Goal: Task Accomplishment & Management: Complete application form

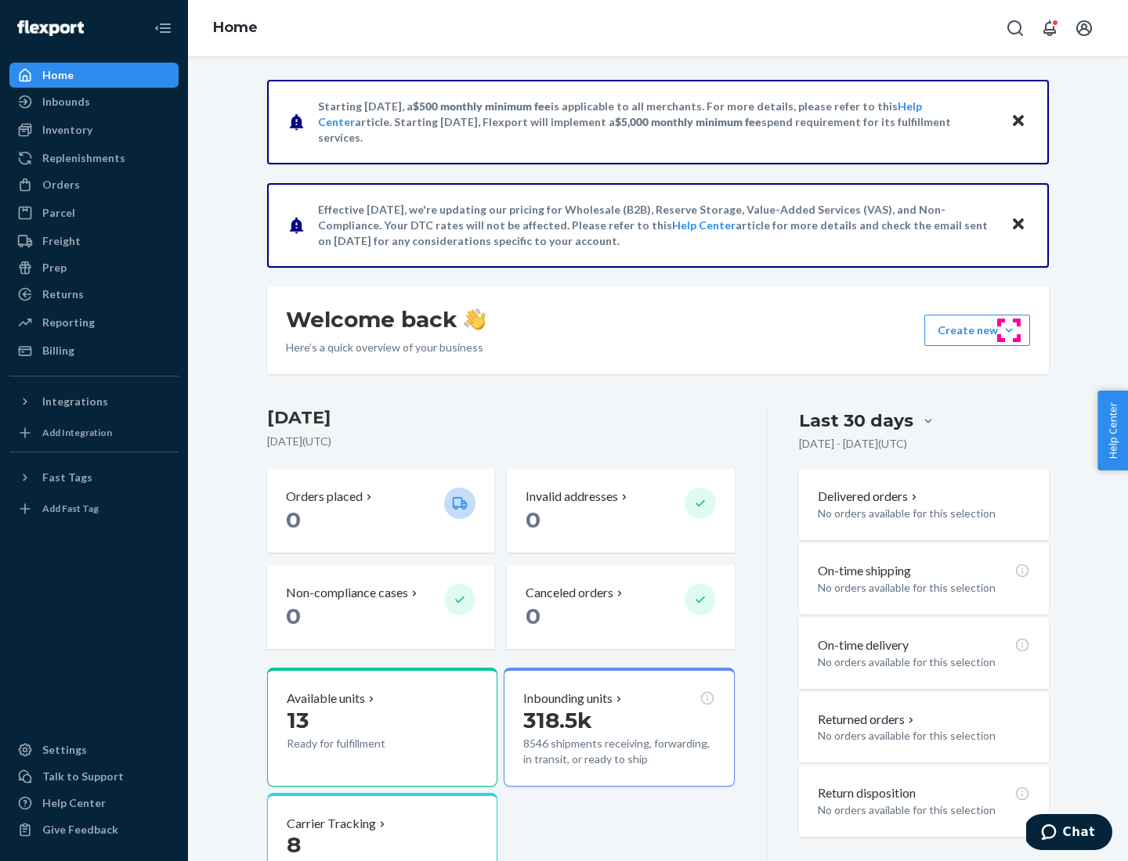
click at [1009, 330] on button "Create new Create new inbound Create new order Create new product" at bounding box center [977, 330] width 106 height 31
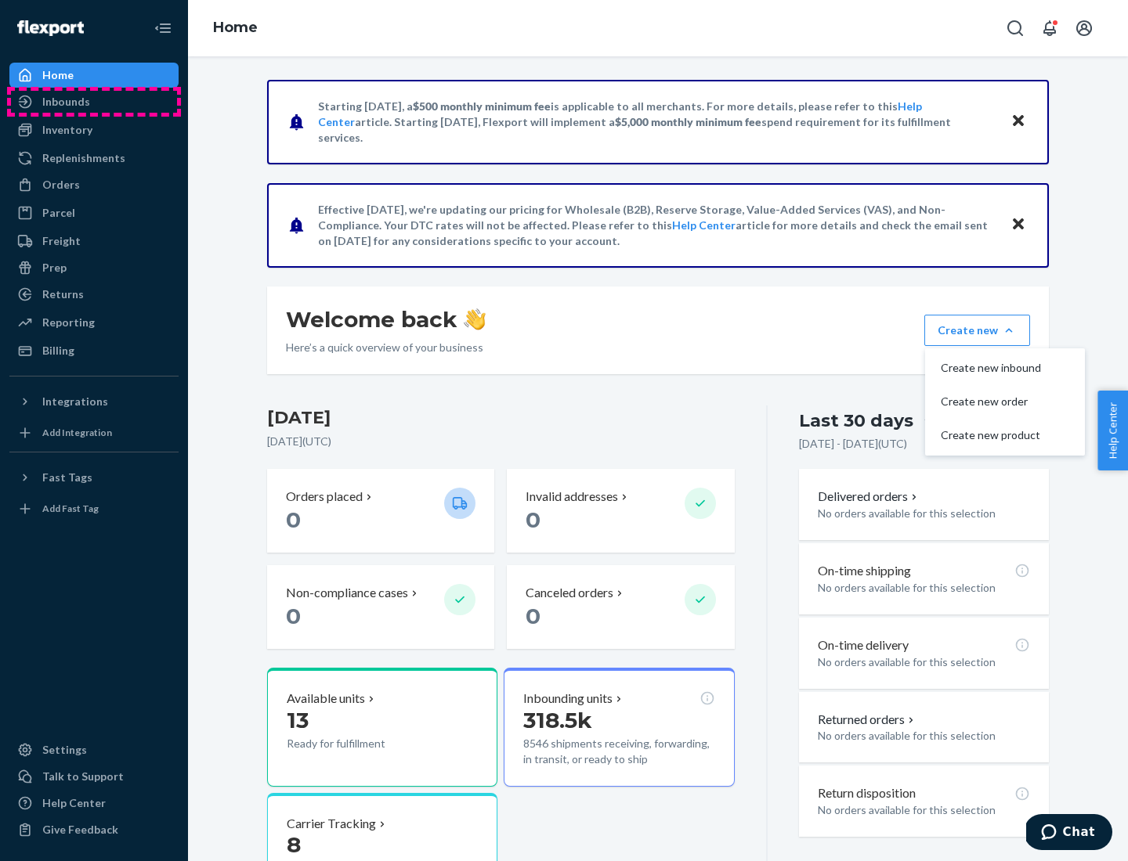
click at [94, 102] on div "Inbounds" at bounding box center [94, 102] width 166 height 22
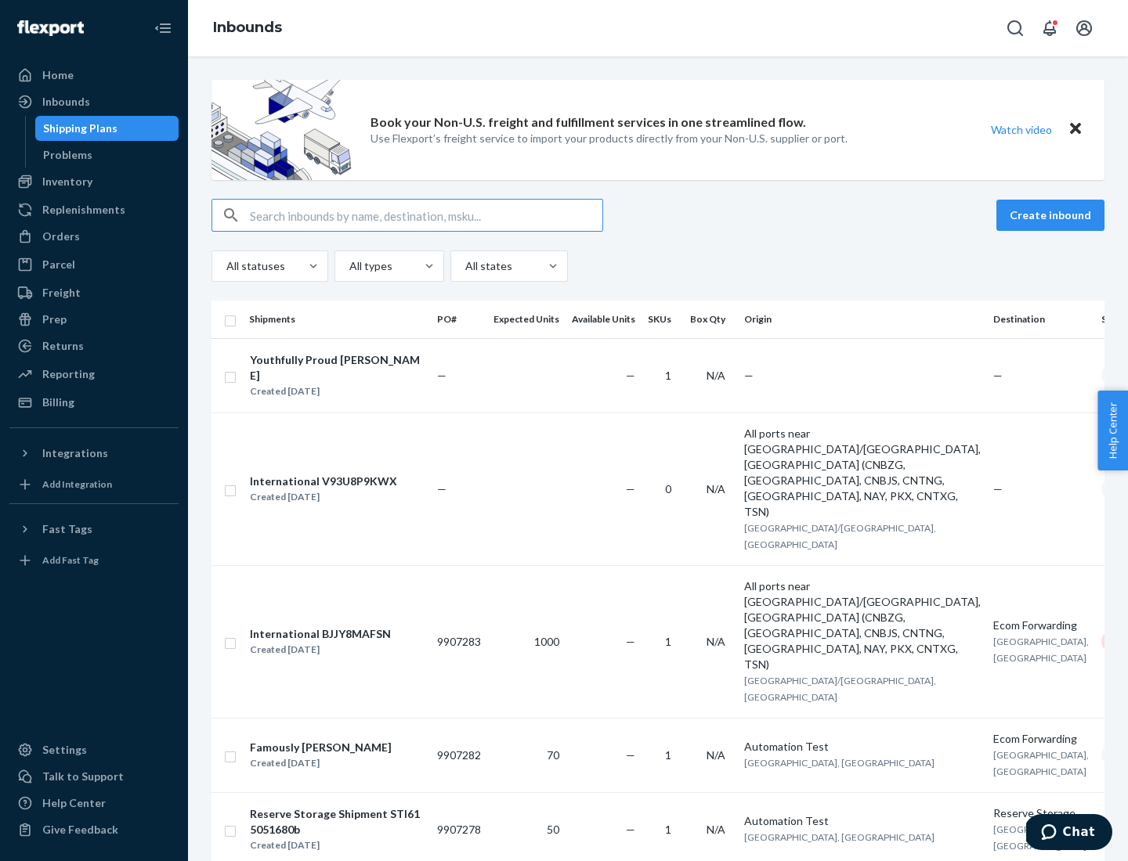
click at [1052, 215] on button "Create inbound" at bounding box center [1050, 215] width 108 height 31
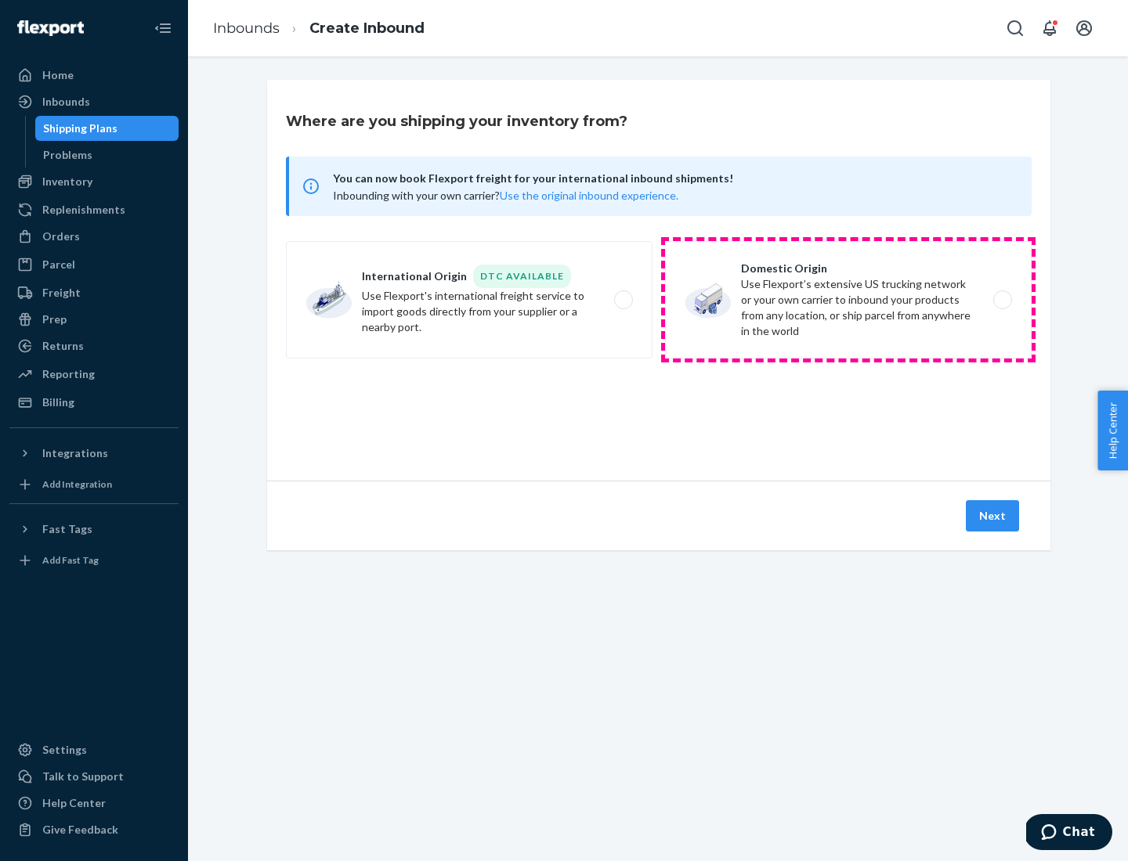
click at [848, 300] on label "Domestic Origin Use Flexport’s extensive US trucking network or your own carrie…" at bounding box center [848, 299] width 366 height 117
click at [1001, 300] on input "Domestic Origin Use Flexport’s extensive US trucking network or your own carrie…" at bounding box center [1006, 300] width 10 height 10
radio input "true"
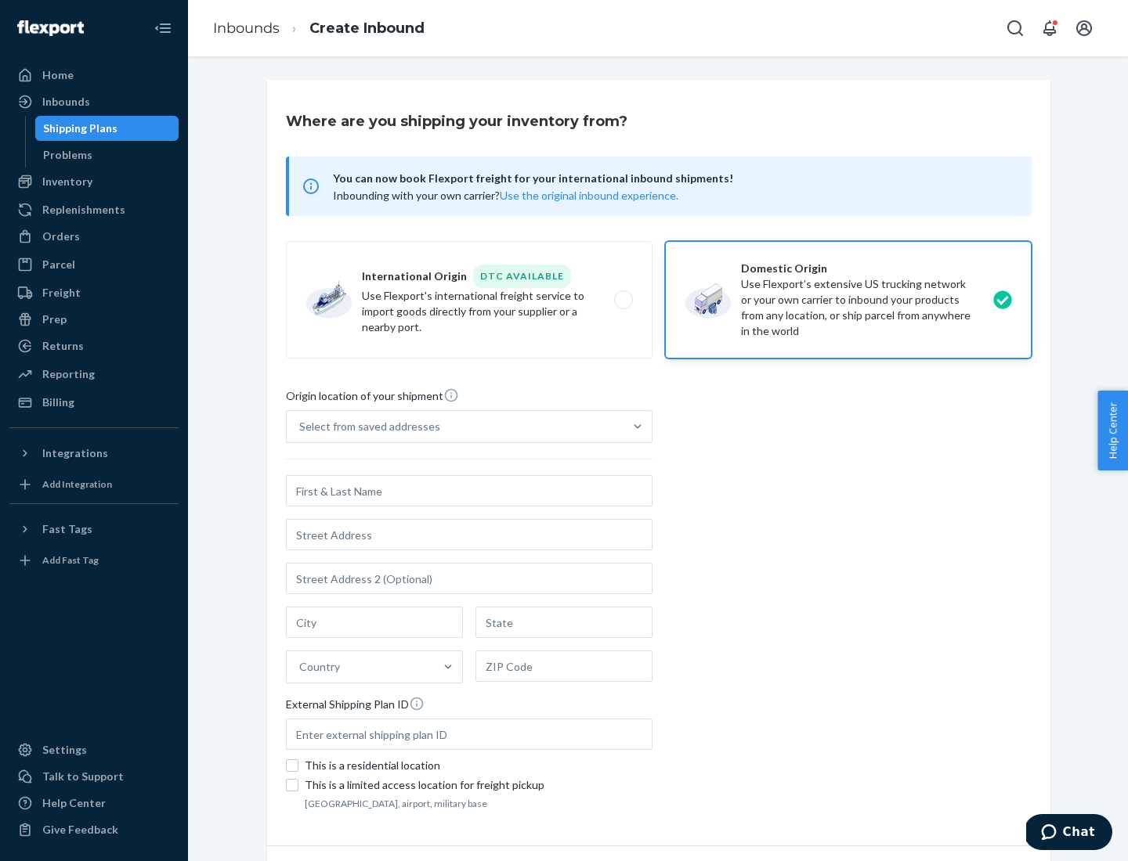
click at [366, 427] on div "Select from saved addresses" at bounding box center [369, 427] width 141 height 16
click at [301, 427] on input "Select from saved addresses" at bounding box center [300, 427] width 2 height 16
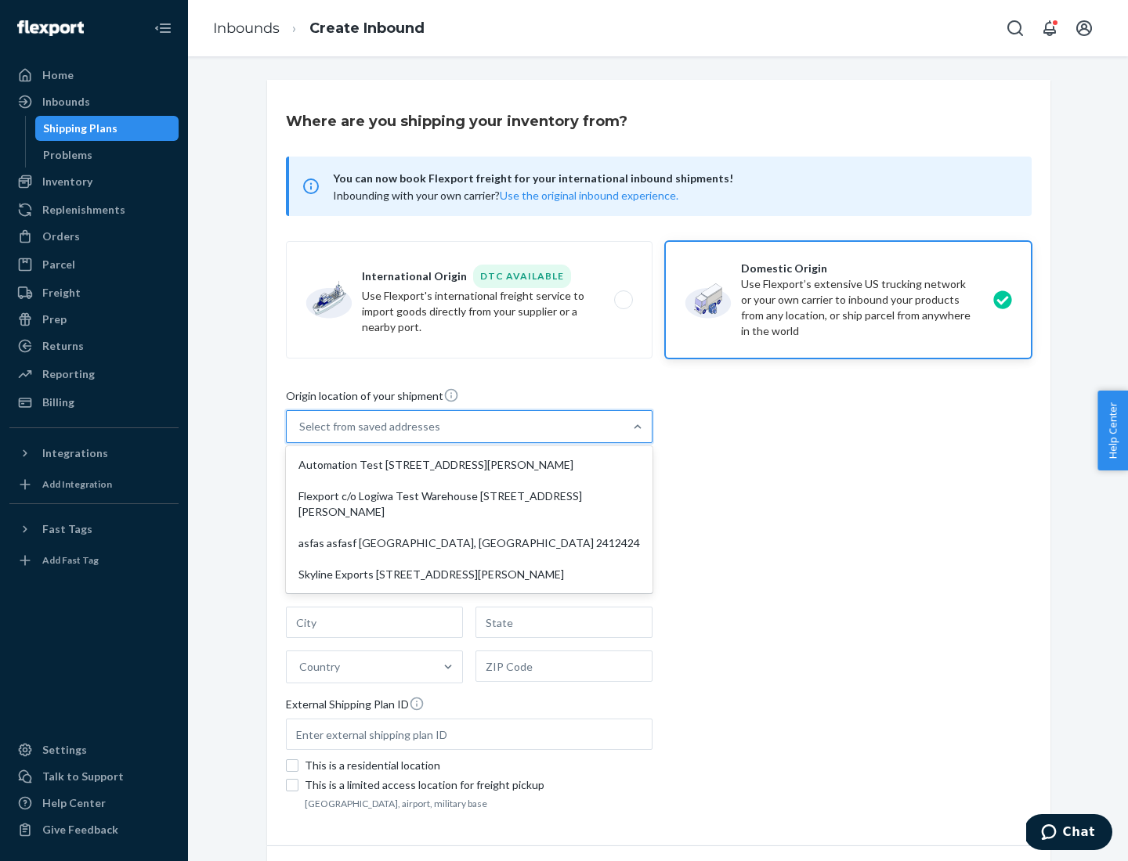
scroll to position [6, 0]
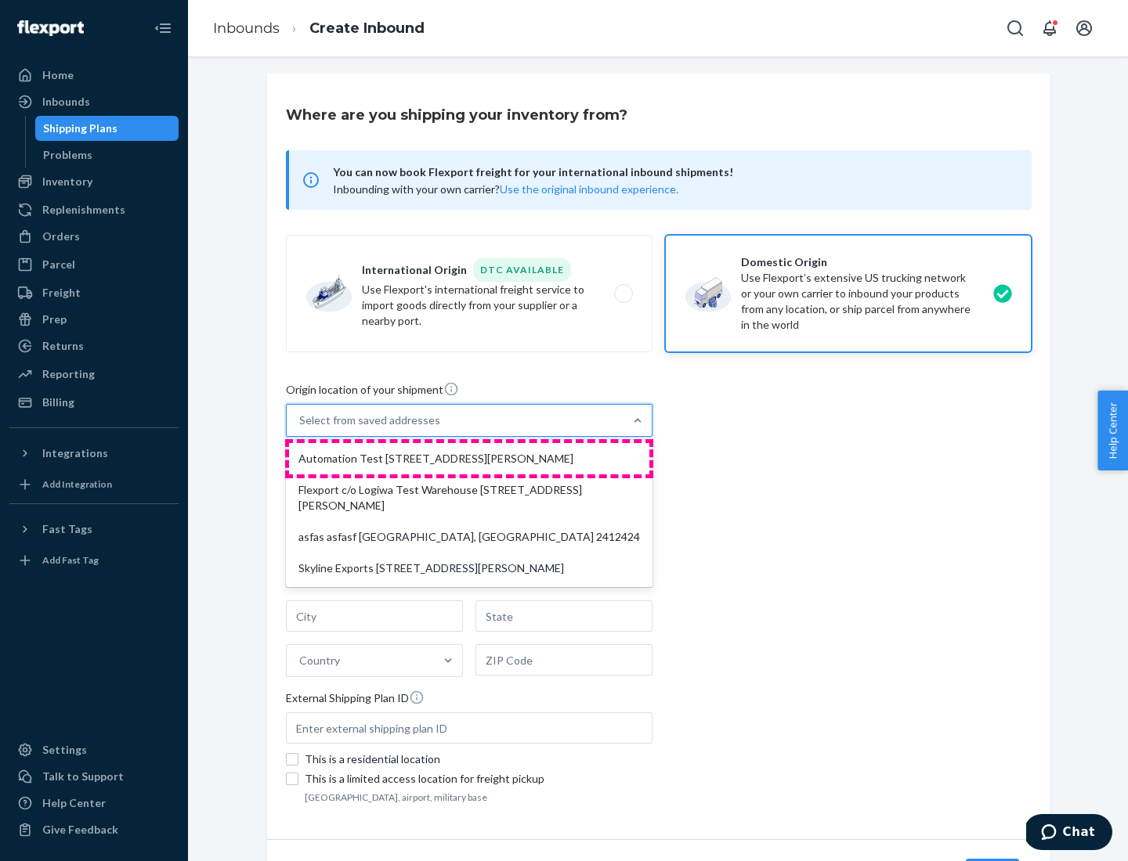
click at [469, 459] on div "Automation Test [STREET_ADDRESS][PERSON_NAME]" at bounding box center [469, 458] width 360 height 31
click at [301, 428] on input "option Automation Test [STREET_ADDRESS][PERSON_NAME] focused, 1 of 4. 4 results…" at bounding box center [300, 421] width 2 height 16
type input "Automation Test"
type input "9th Floor"
type input "[GEOGRAPHIC_DATA]"
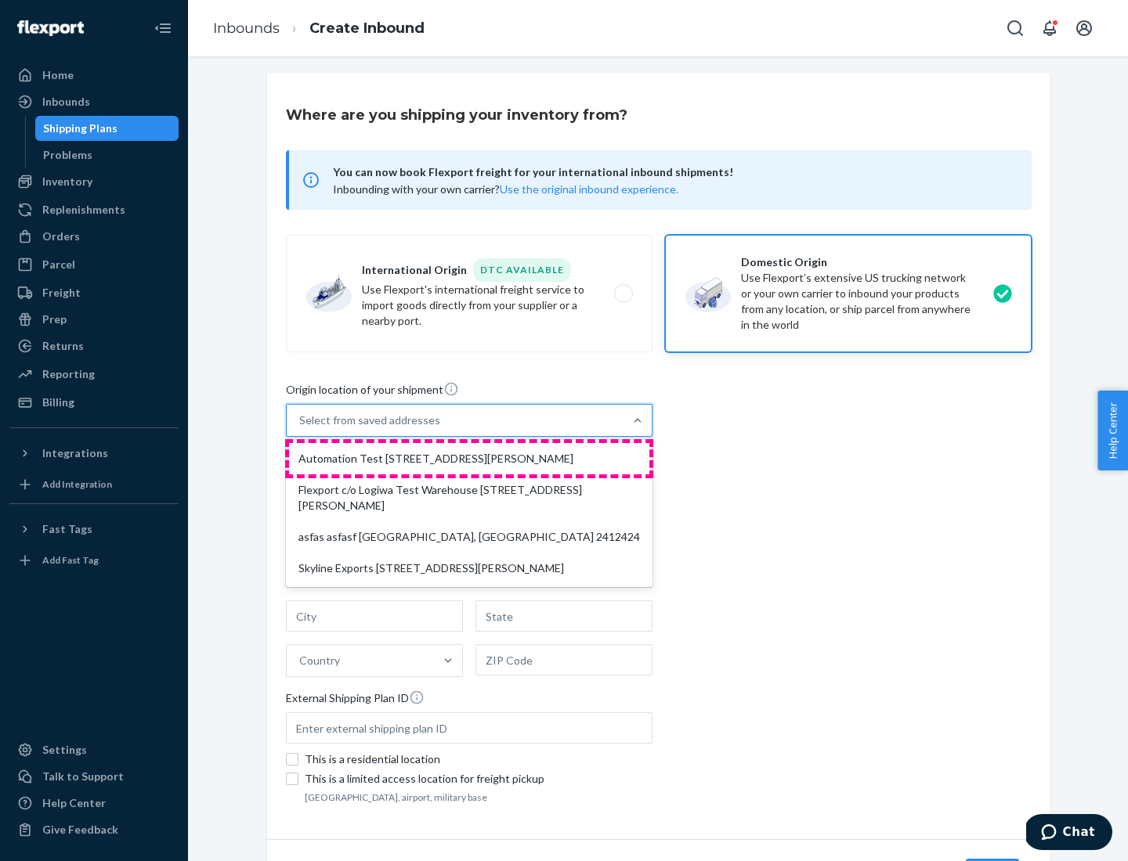
type input "CA"
type input "94104"
type input "[STREET_ADDRESS][PERSON_NAME]"
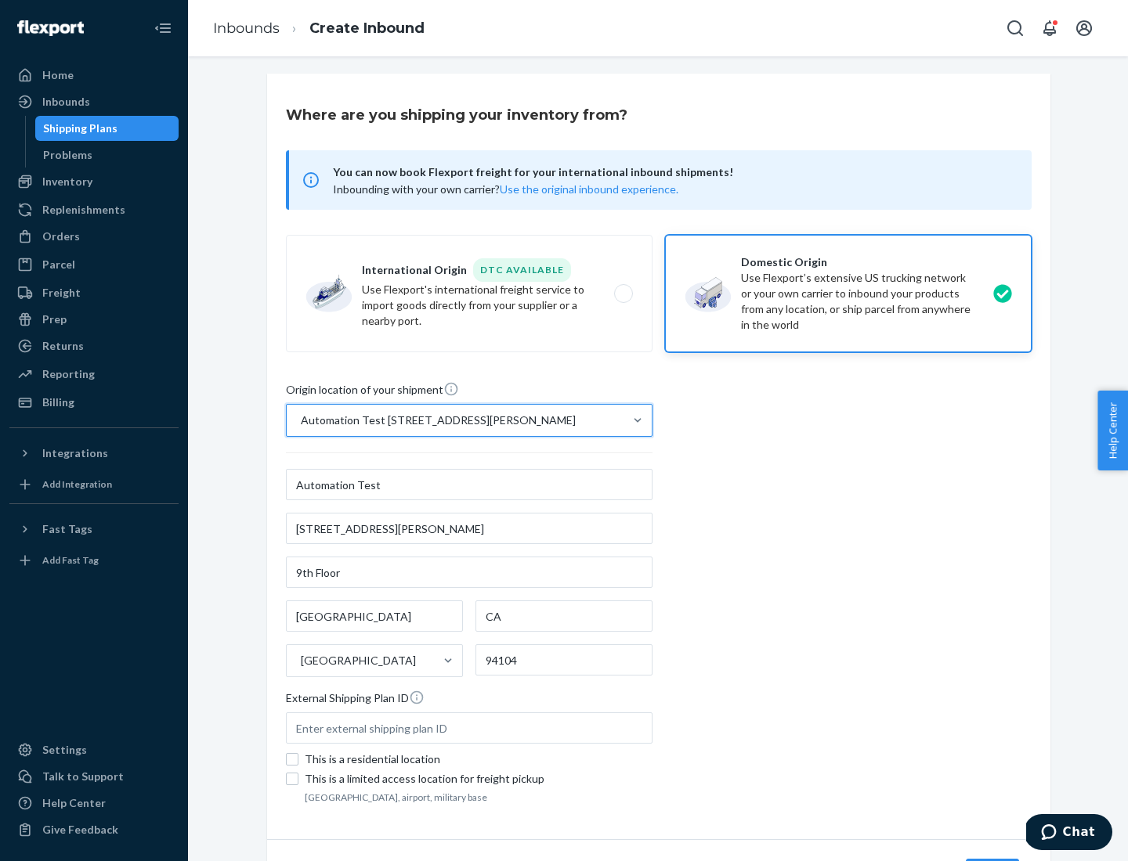
scroll to position [92, 0]
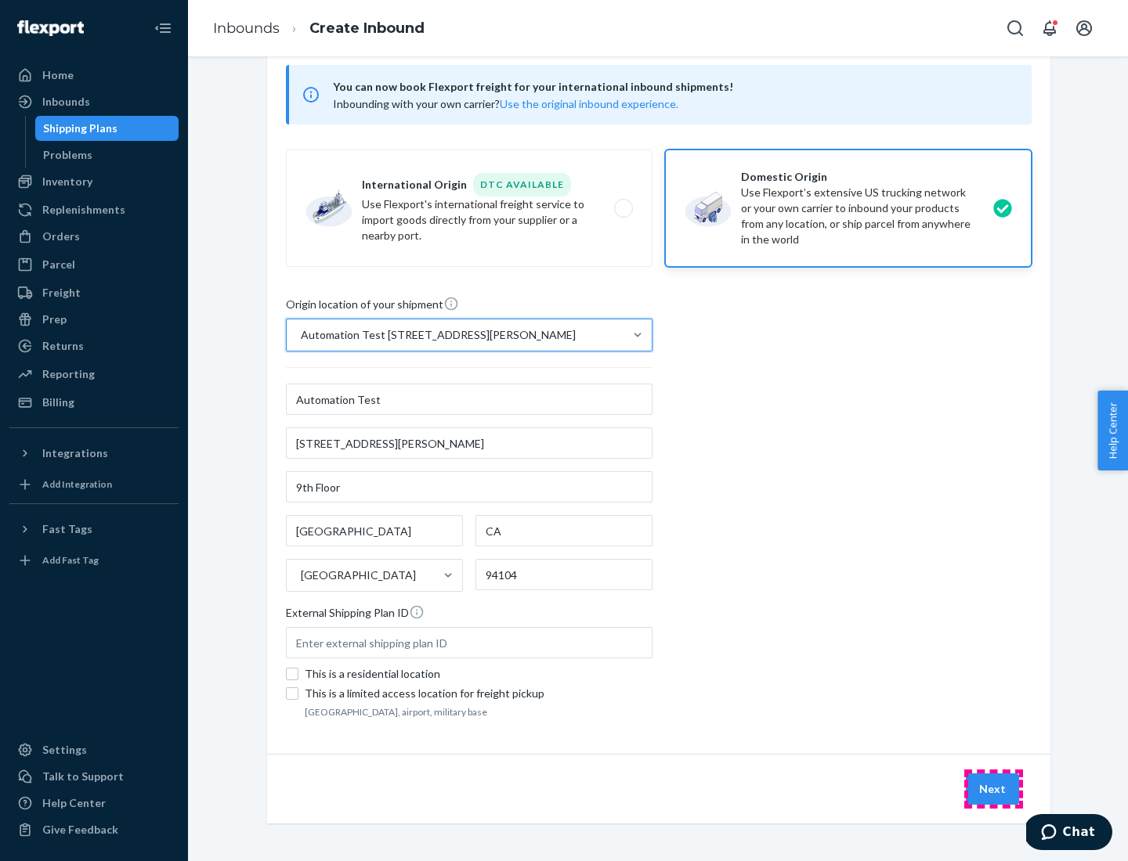
click at [993, 789] on button "Next" at bounding box center [991, 789] width 53 height 31
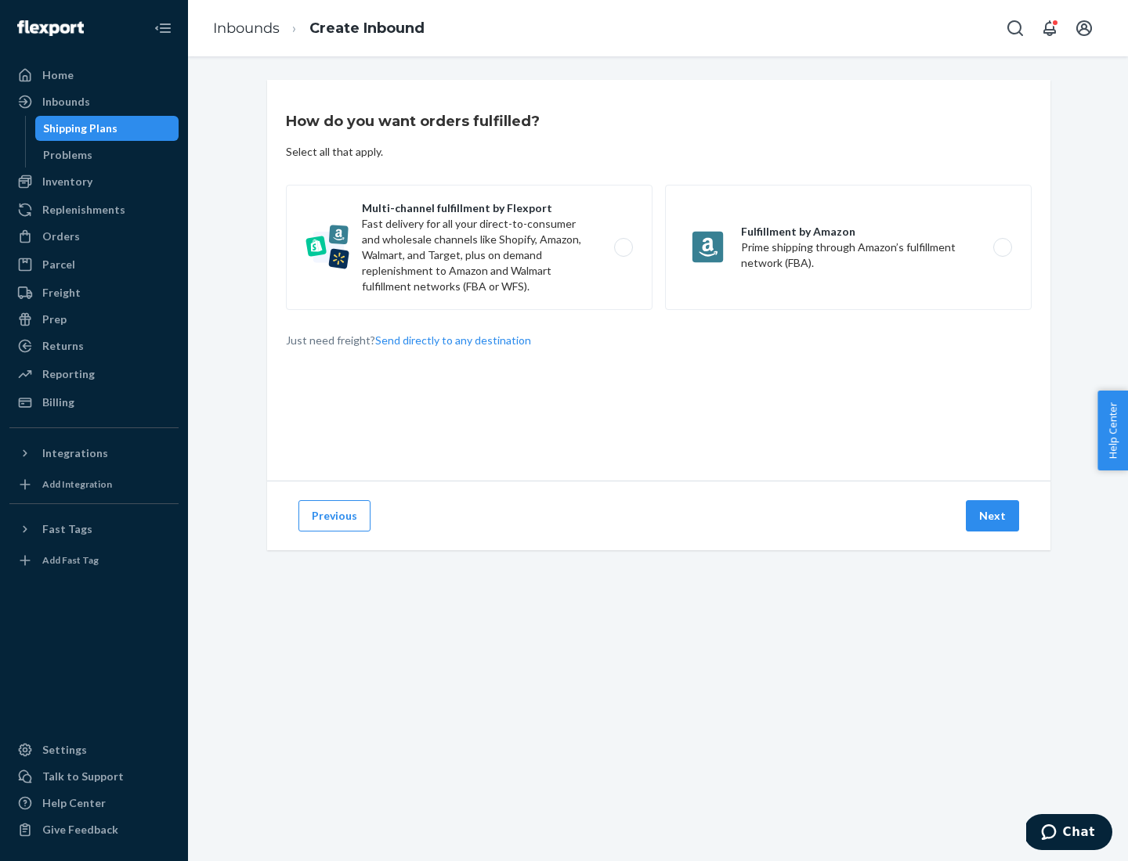
click at [469, 247] on label "Multi-channel fulfillment by Flexport Fast delivery for all your direct-to-cons…" at bounding box center [469, 247] width 366 height 125
click at [623, 247] on input "Multi-channel fulfillment by Flexport Fast delivery for all your direct-to-cons…" at bounding box center [628, 248] width 10 height 10
radio input "true"
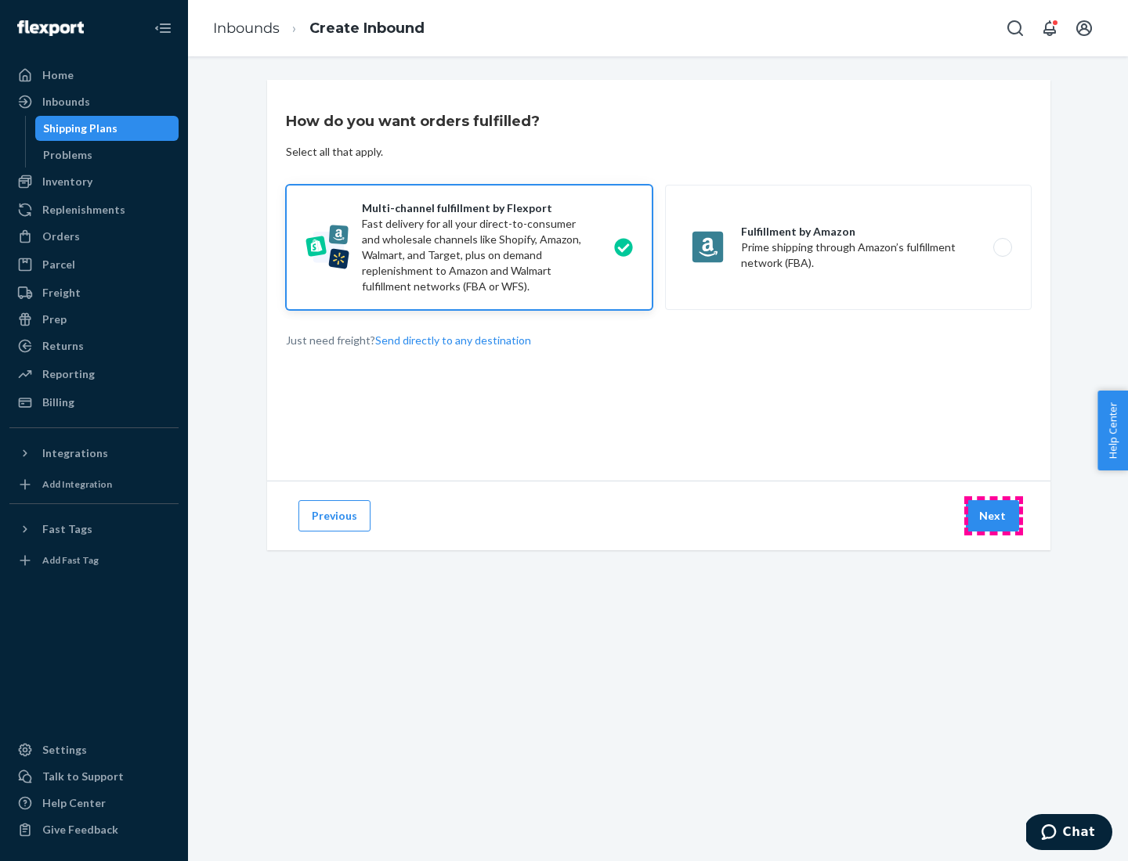
click at [993, 516] on button "Next" at bounding box center [991, 515] width 53 height 31
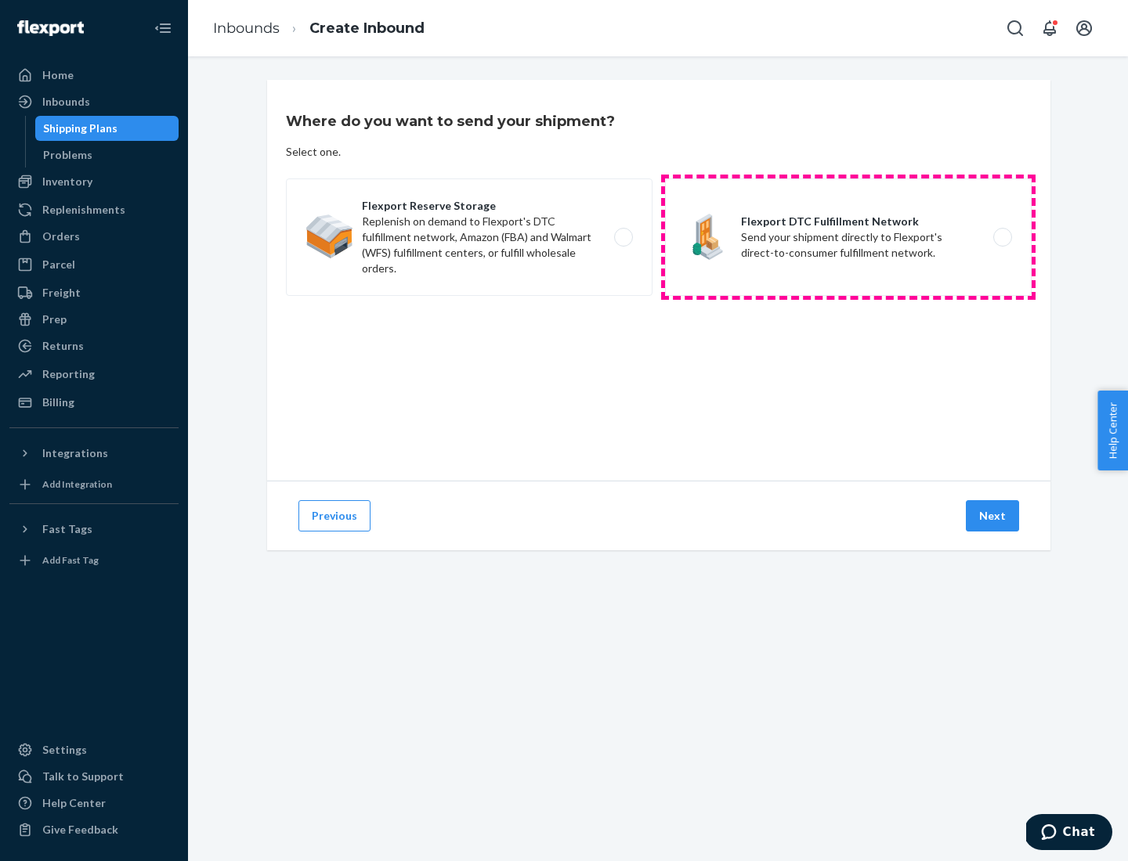
click at [848, 237] on label "Flexport DTC Fulfillment Network Send your shipment directly to Flexport's dire…" at bounding box center [848, 237] width 366 height 117
click at [1001, 237] on input "Flexport DTC Fulfillment Network Send your shipment directly to Flexport's dire…" at bounding box center [1006, 238] width 10 height 10
radio input "true"
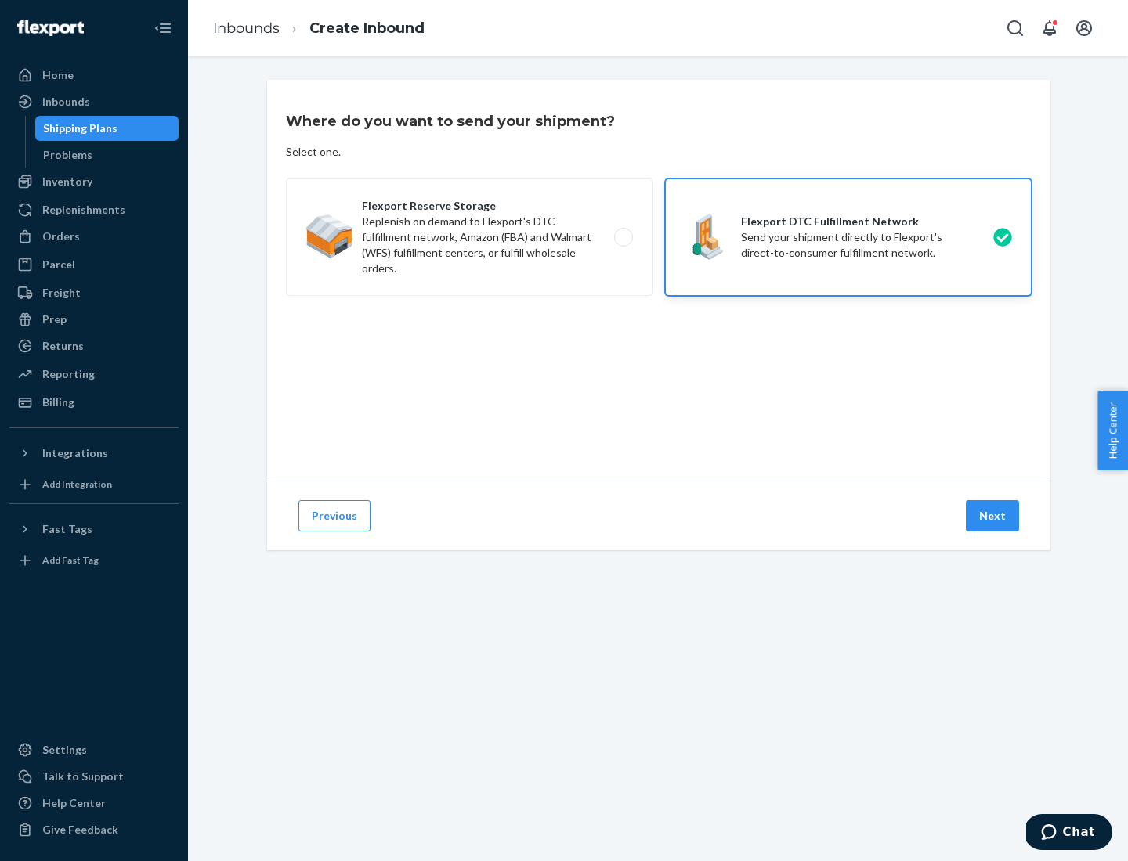
click at [993, 516] on button "Next" at bounding box center [991, 515] width 53 height 31
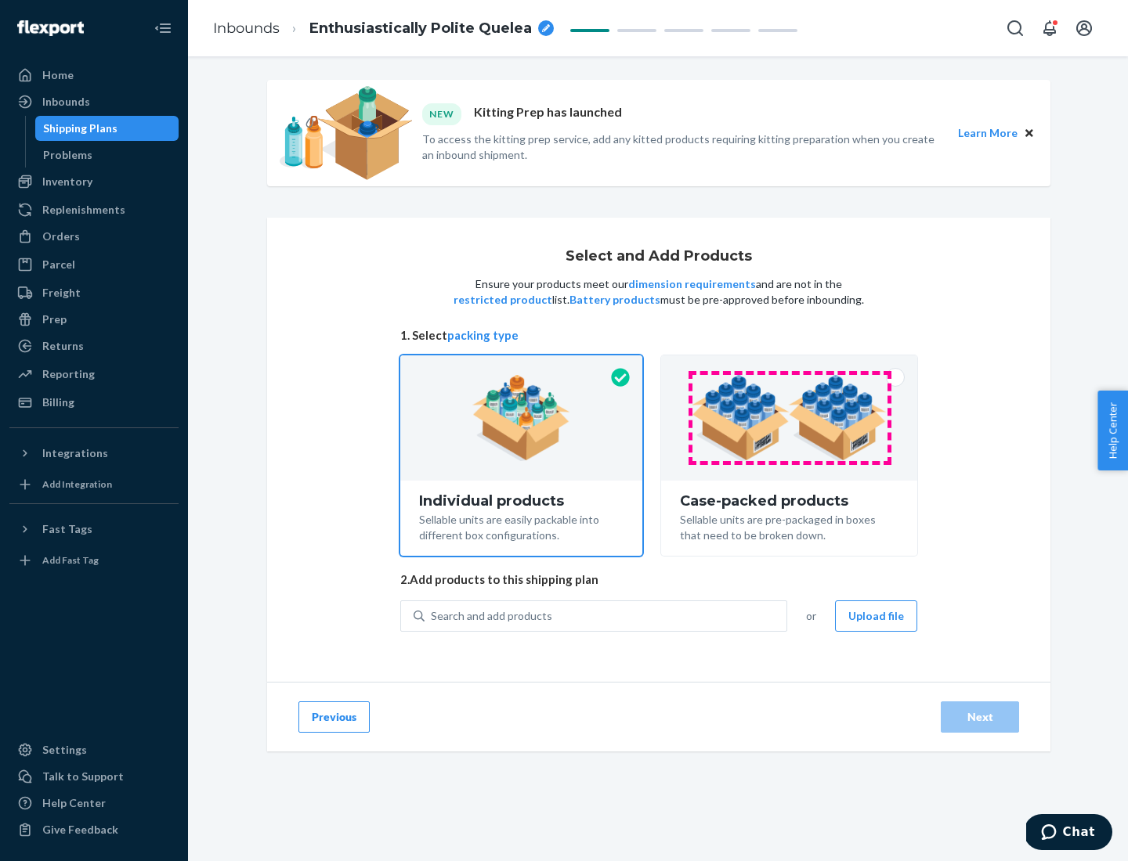
click at [789, 418] on img at bounding box center [788, 418] width 195 height 86
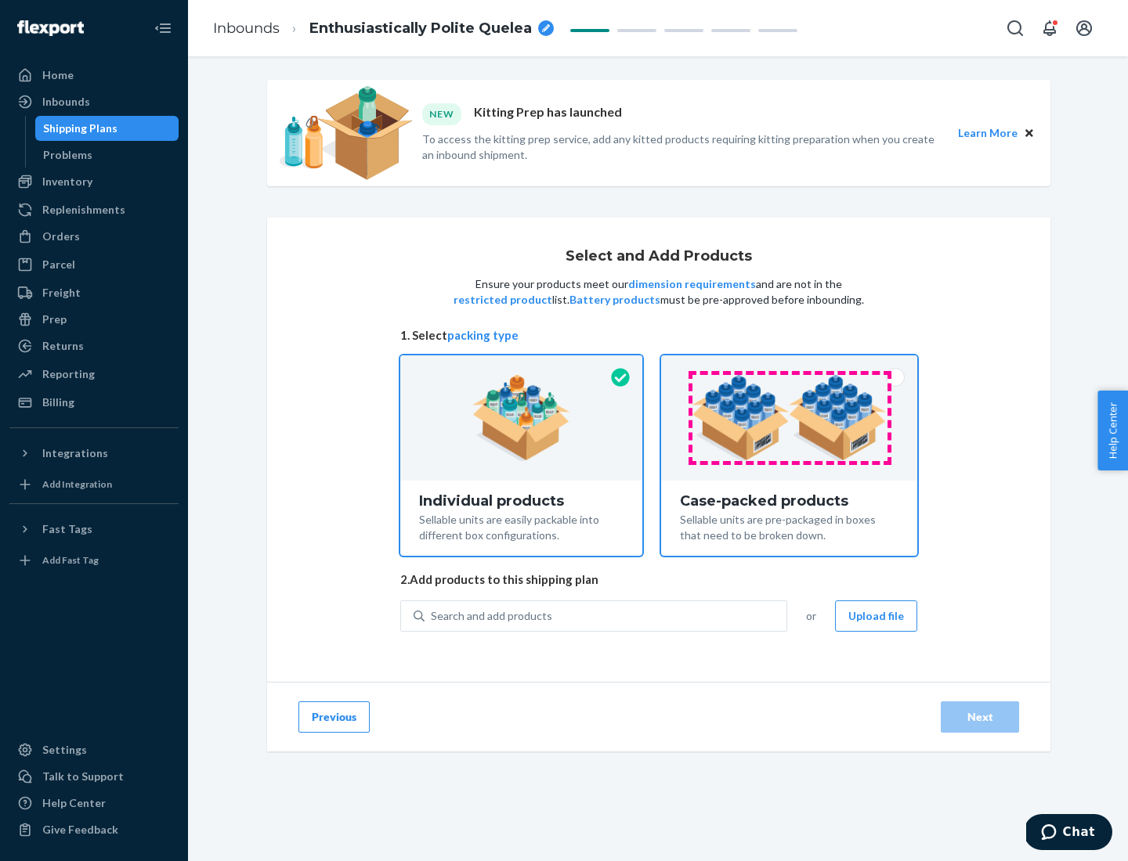
click at [789, 366] on input "Case-packed products Sellable units are pre-packaged in boxes that need to be b…" at bounding box center [789, 360] width 10 height 10
radio input "true"
radio input "false"
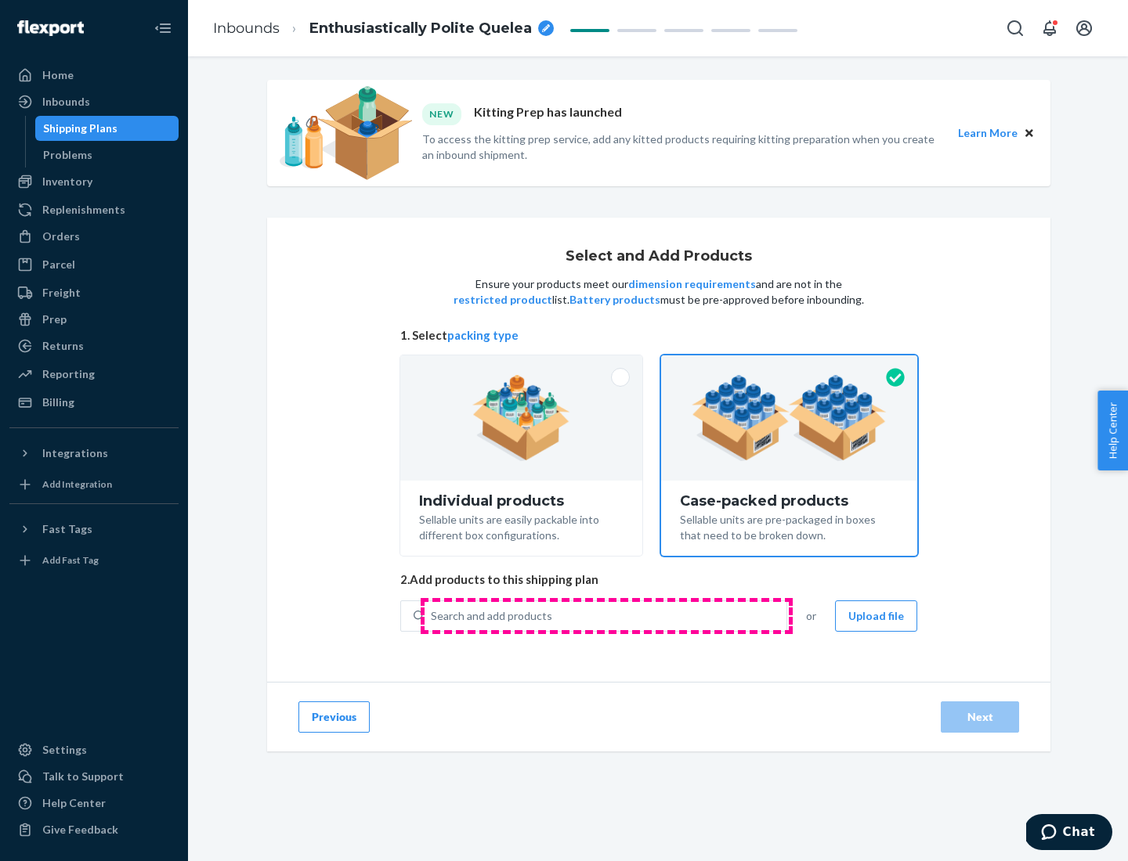
click at [606, 615] on div "Search and add products" at bounding box center [605, 616] width 362 height 28
click at [432, 615] on input "Search and add products" at bounding box center [432, 616] width 2 height 16
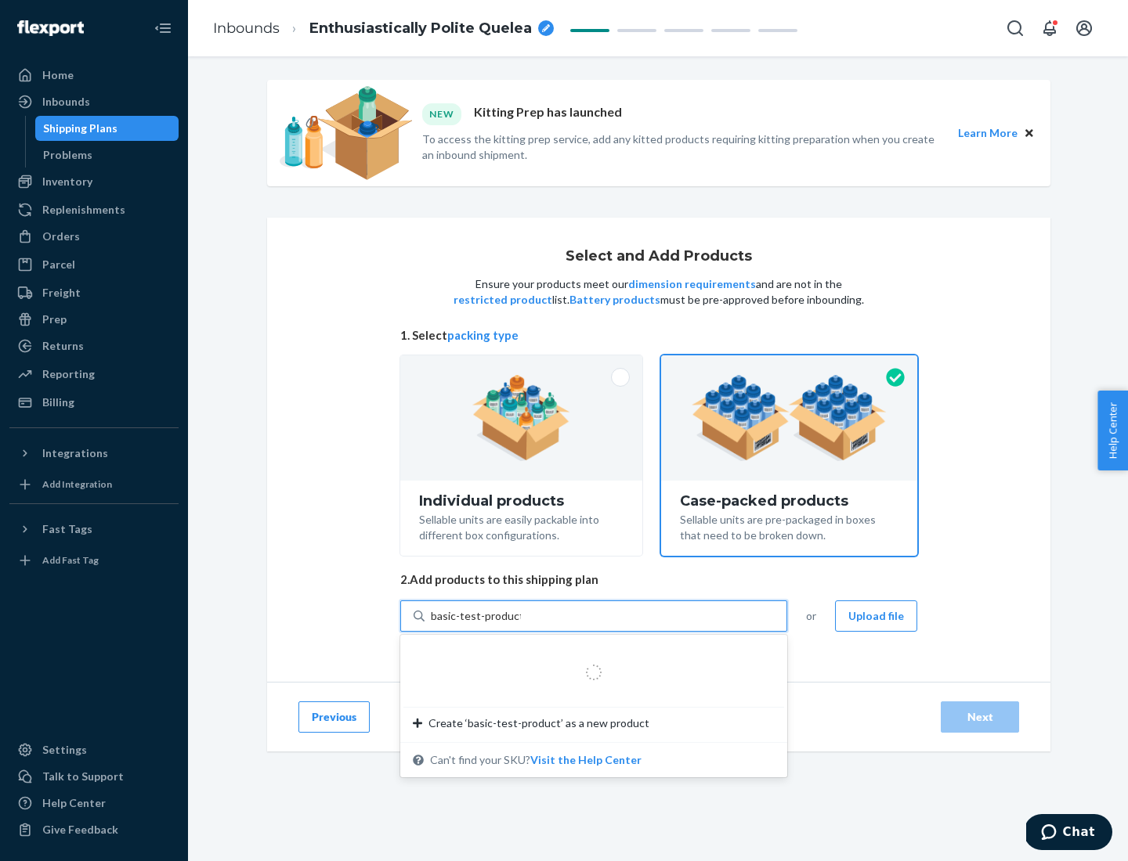
type input "basic-test-product-1"
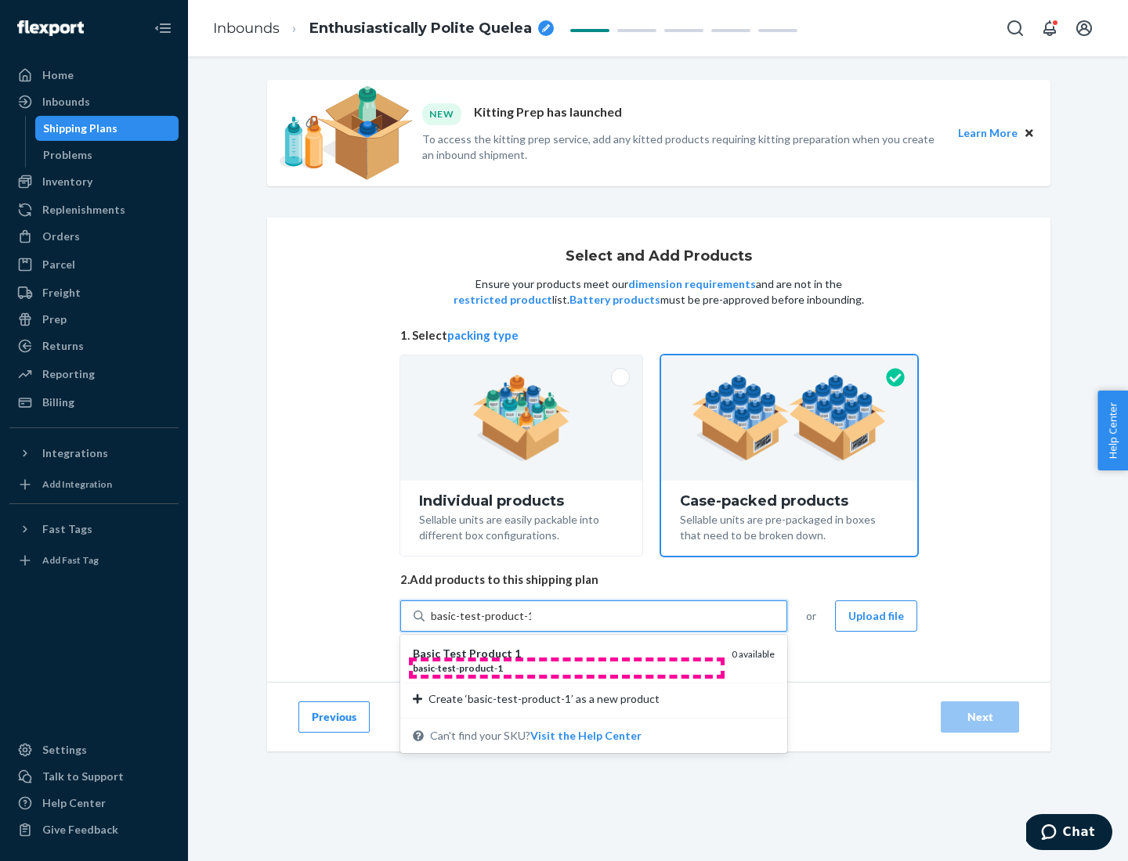
click at [566, 668] on div "basic - test - product - 1" at bounding box center [566, 668] width 306 height 13
click at [531, 624] on input "basic-test-product-1" at bounding box center [481, 616] width 100 height 16
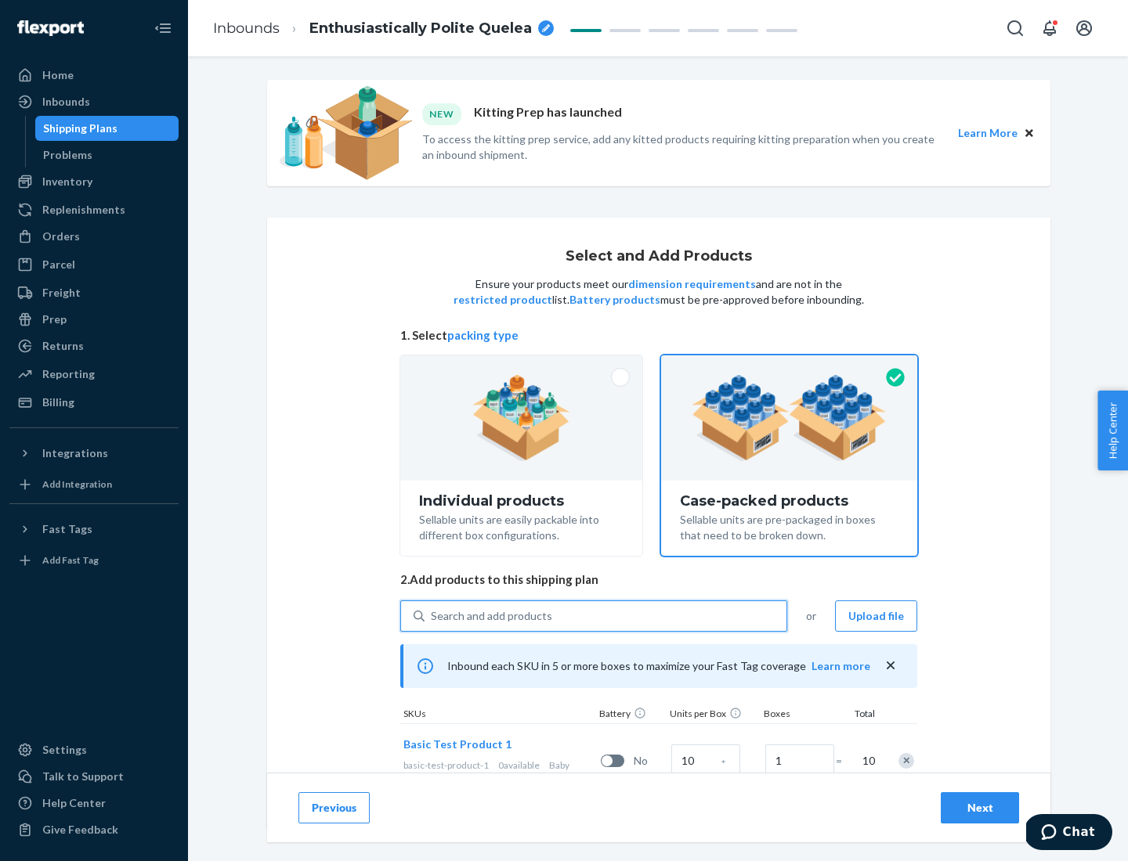
scroll to position [56, 0]
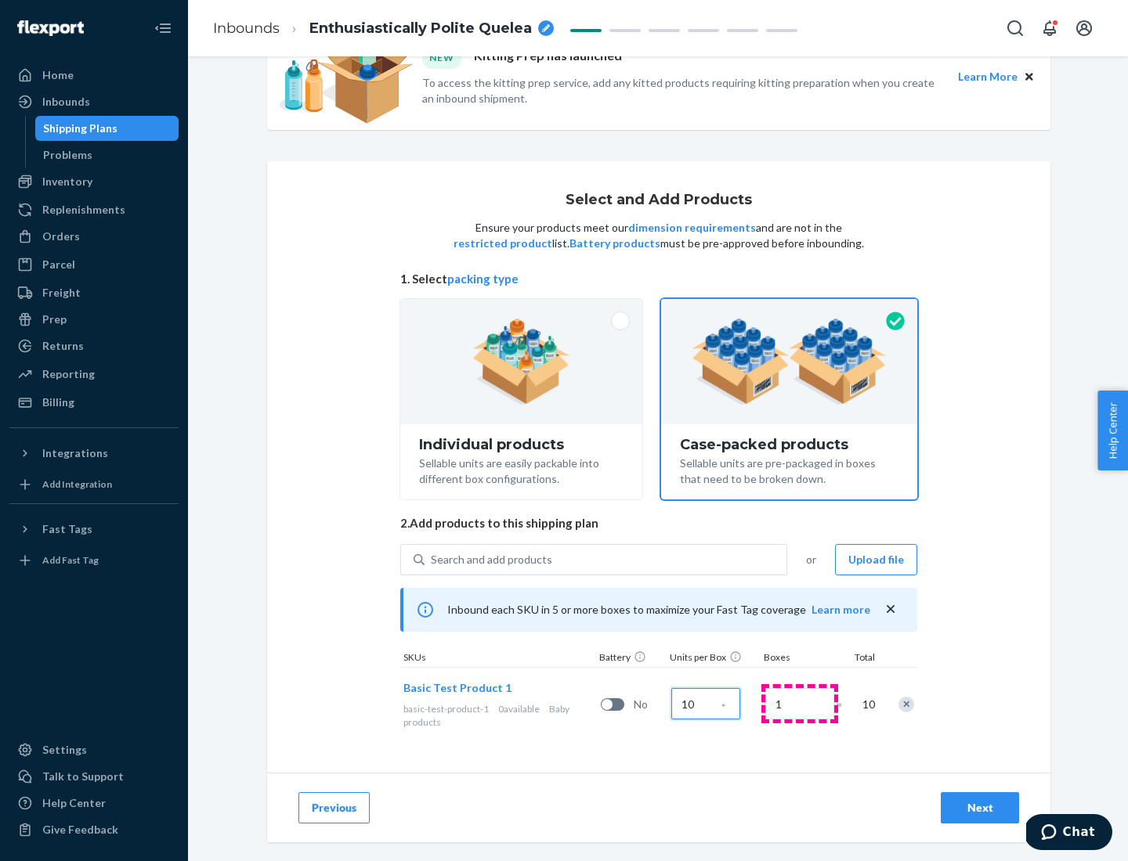
type input "10"
type input "7"
click at [980, 808] on div "Next" at bounding box center [980, 808] width 52 height 16
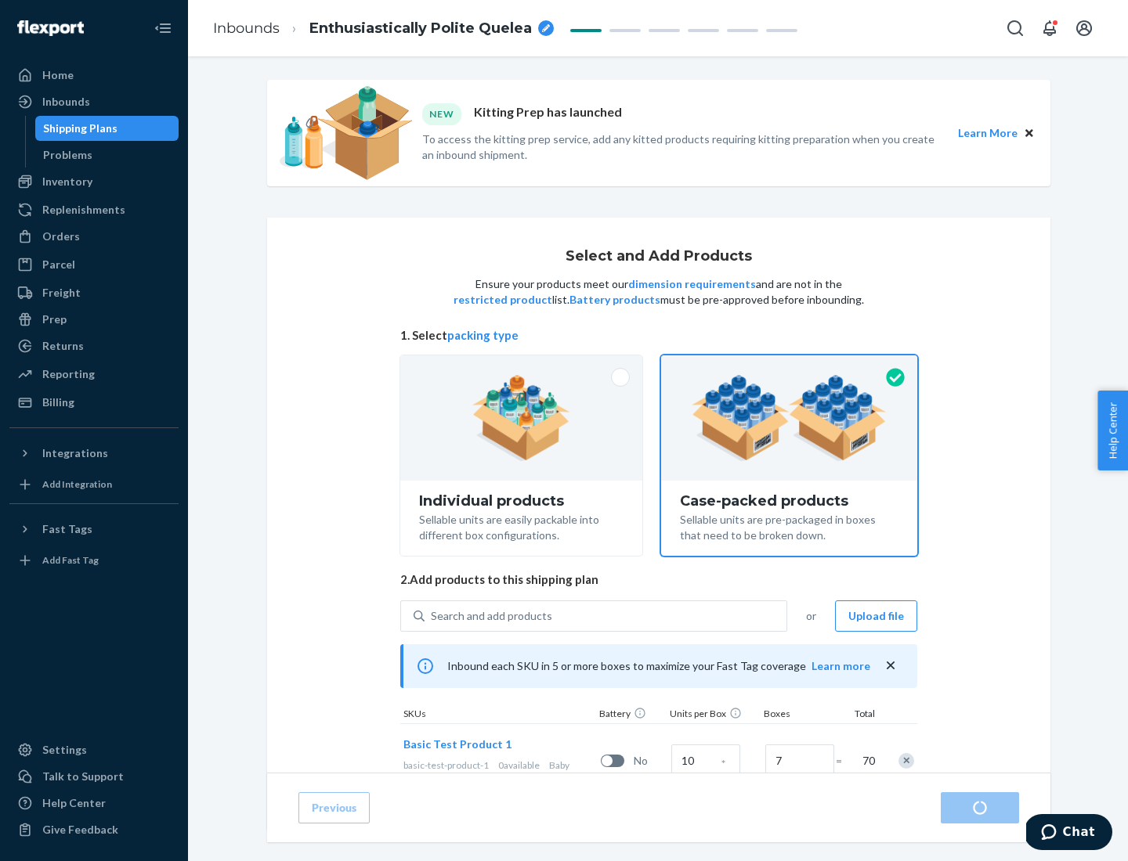
radio input "true"
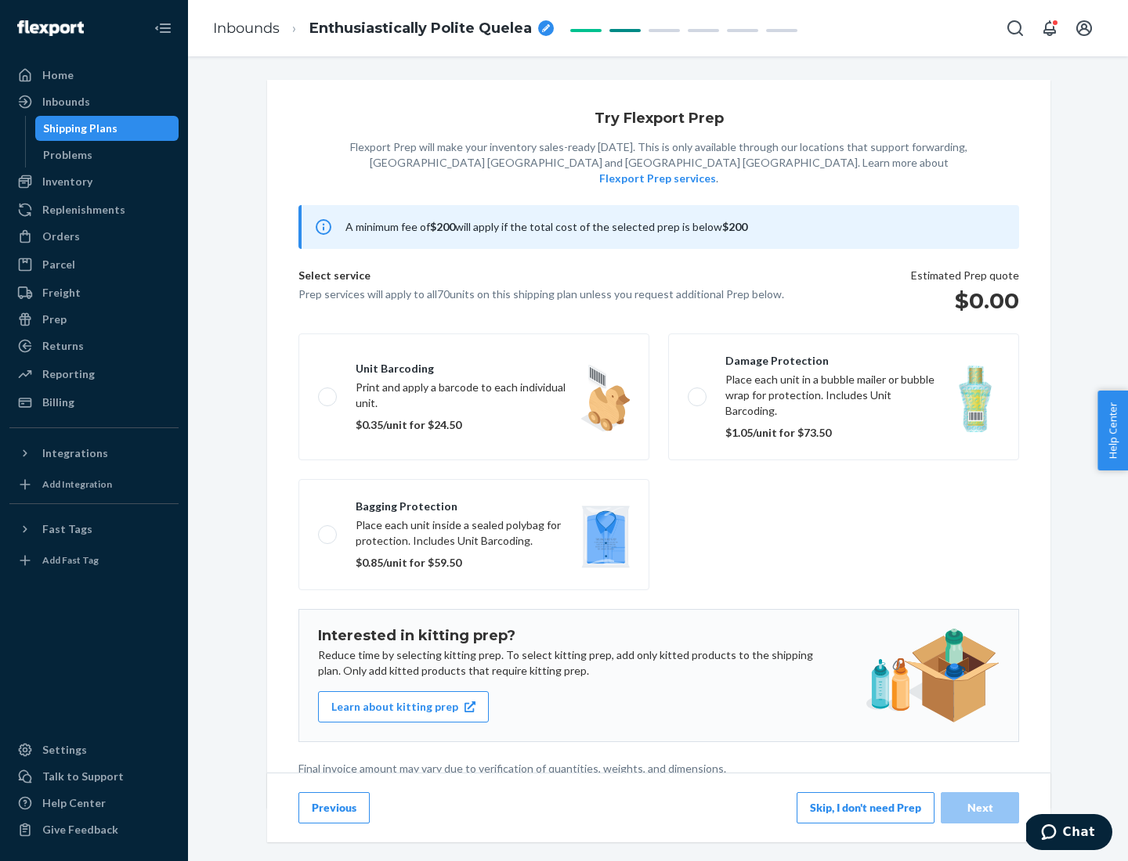
scroll to position [4, 0]
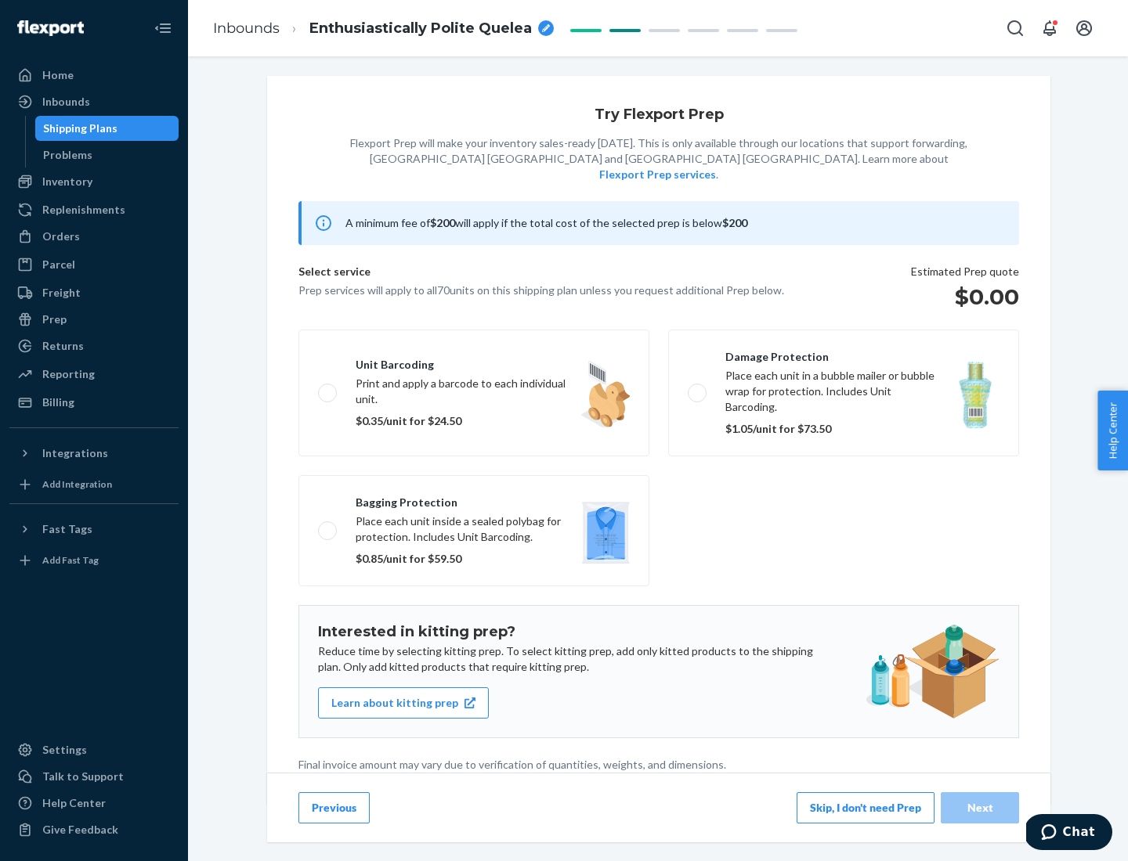
click at [474, 499] on label "Bagging protection Place each unit inside a sealed polybag for protection. Incl…" at bounding box center [473, 530] width 351 height 111
click at [328, 525] on input "Bagging protection Place each unit inside a sealed polybag for protection. Incl…" at bounding box center [323, 530] width 10 height 10
checkbox input "true"
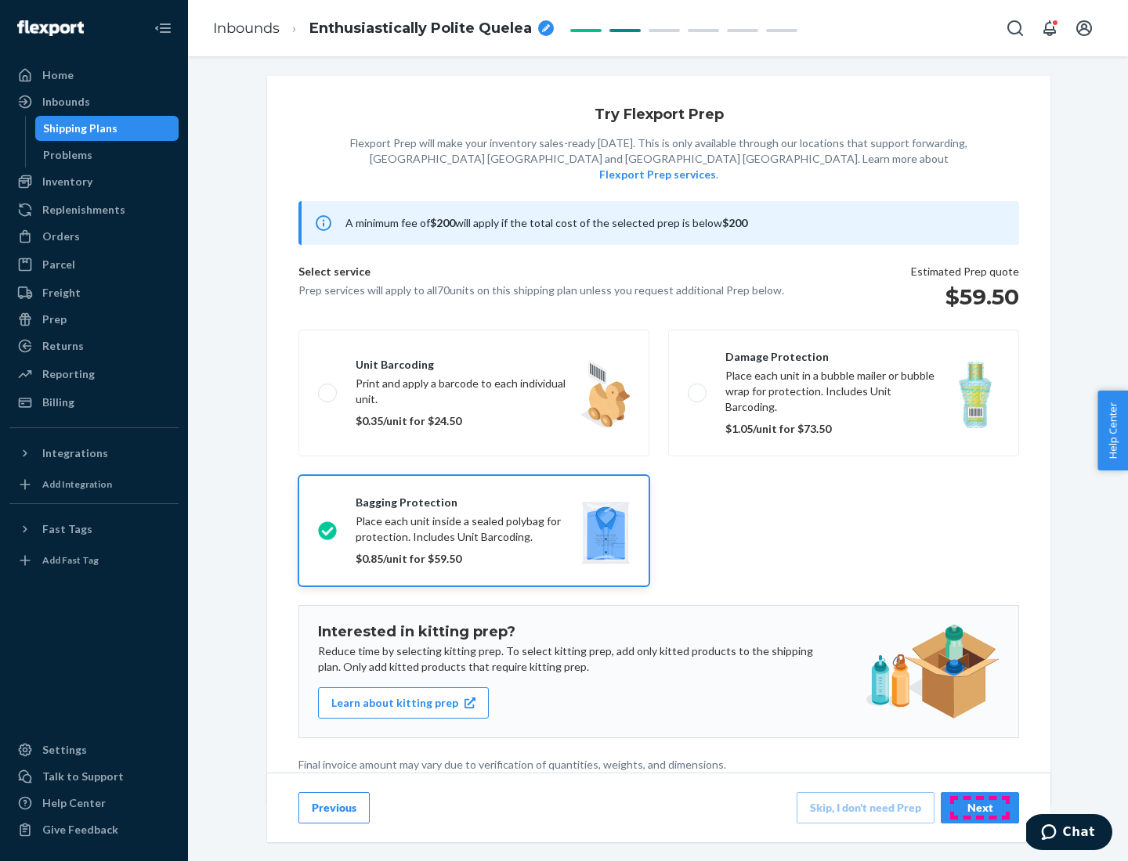
click at [980, 807] on div "Next" at bounding box center [980, 808] width 52 height 16
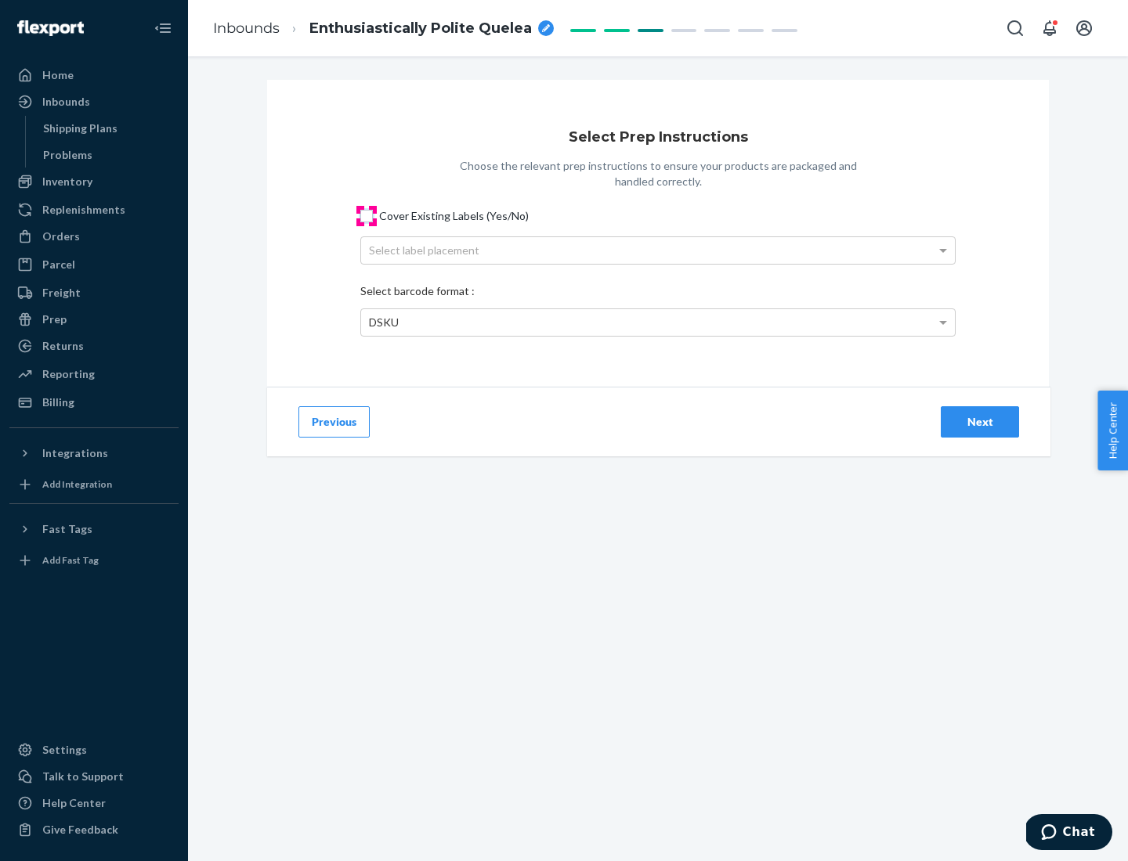
click at [366, 215] on input "Cover Existing Labels (Yes/No)" at bounding box center [366, 216] width 13 height 13
checkbox input "true"
click at [658, 250] on div "Select label placement" at bounding box center [658, 250] width 594 height 27
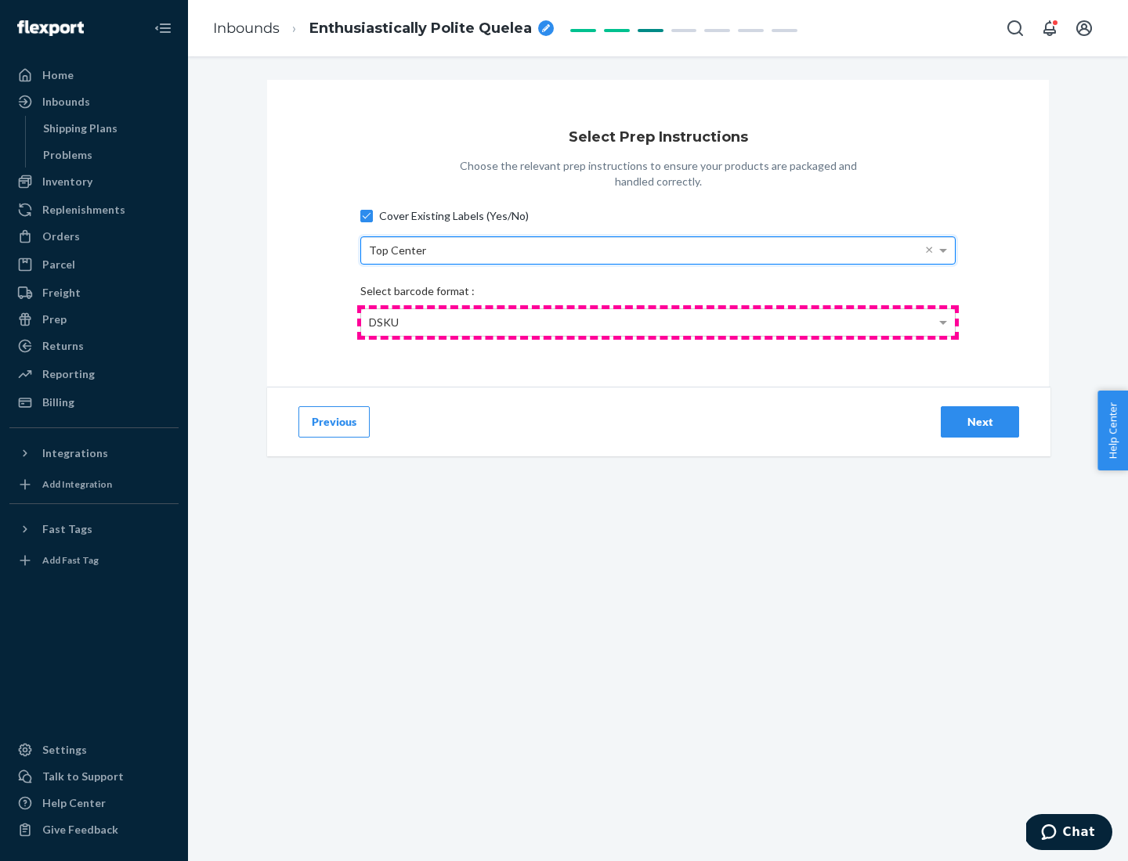
click at [658, 322] on div "DSKU" at bounding box center [658, 322] width 594 height 27
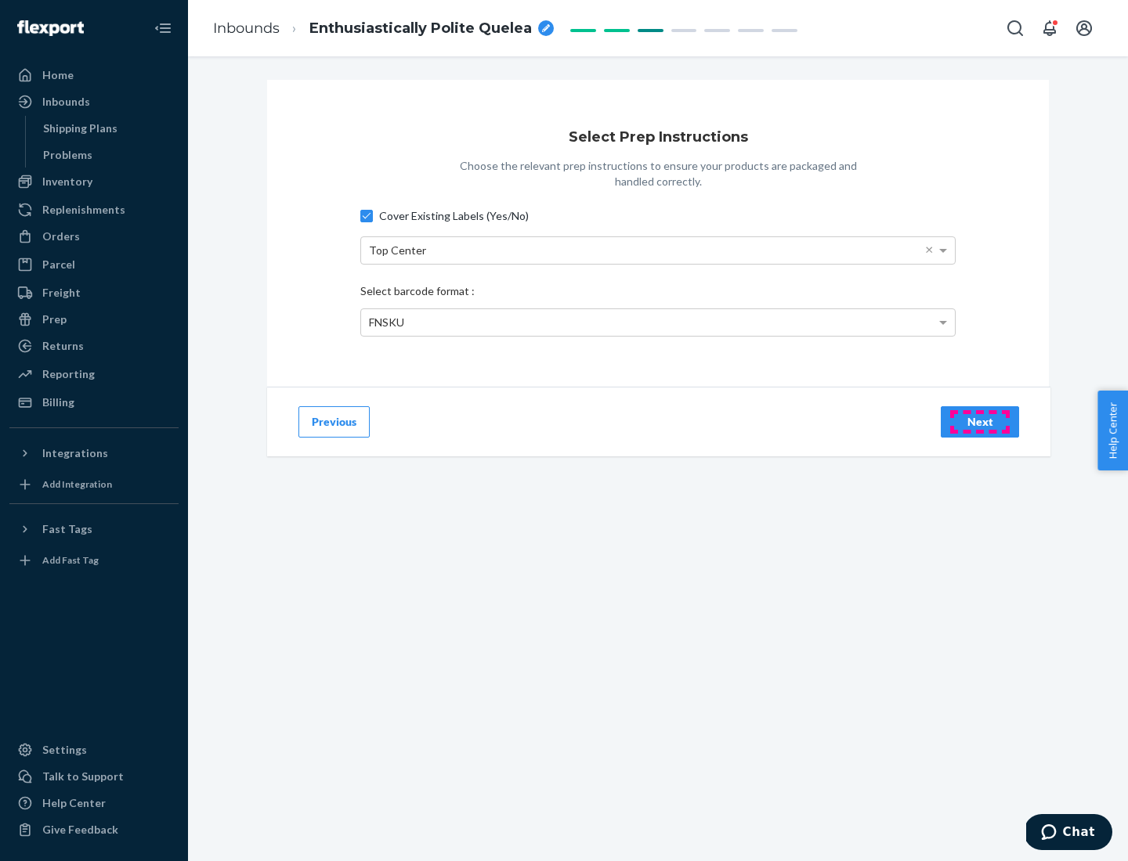
click at [980, 421] on div "Next" at bounding box center [980, 422] width 52 height 16
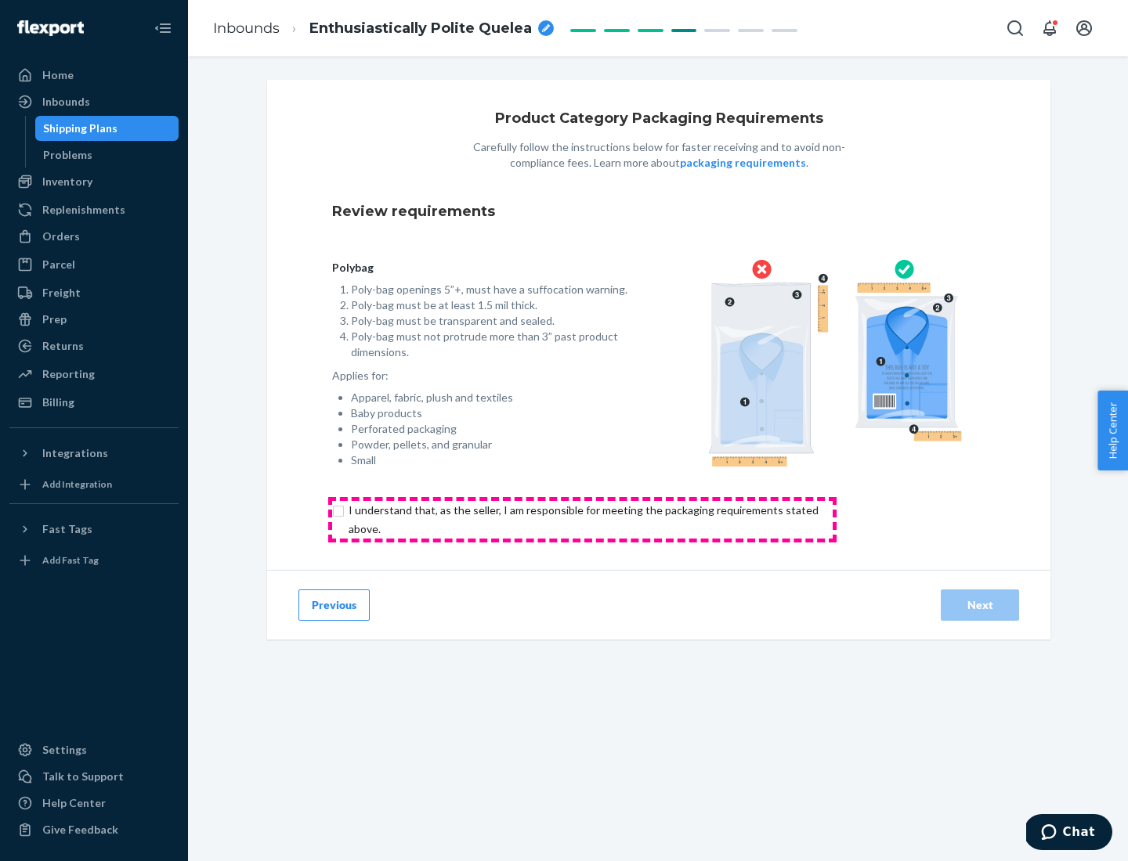
click at [582, 519] on input "checkbox" at bounding box center [592, 520] width 521 height 38
checkbox input "true"
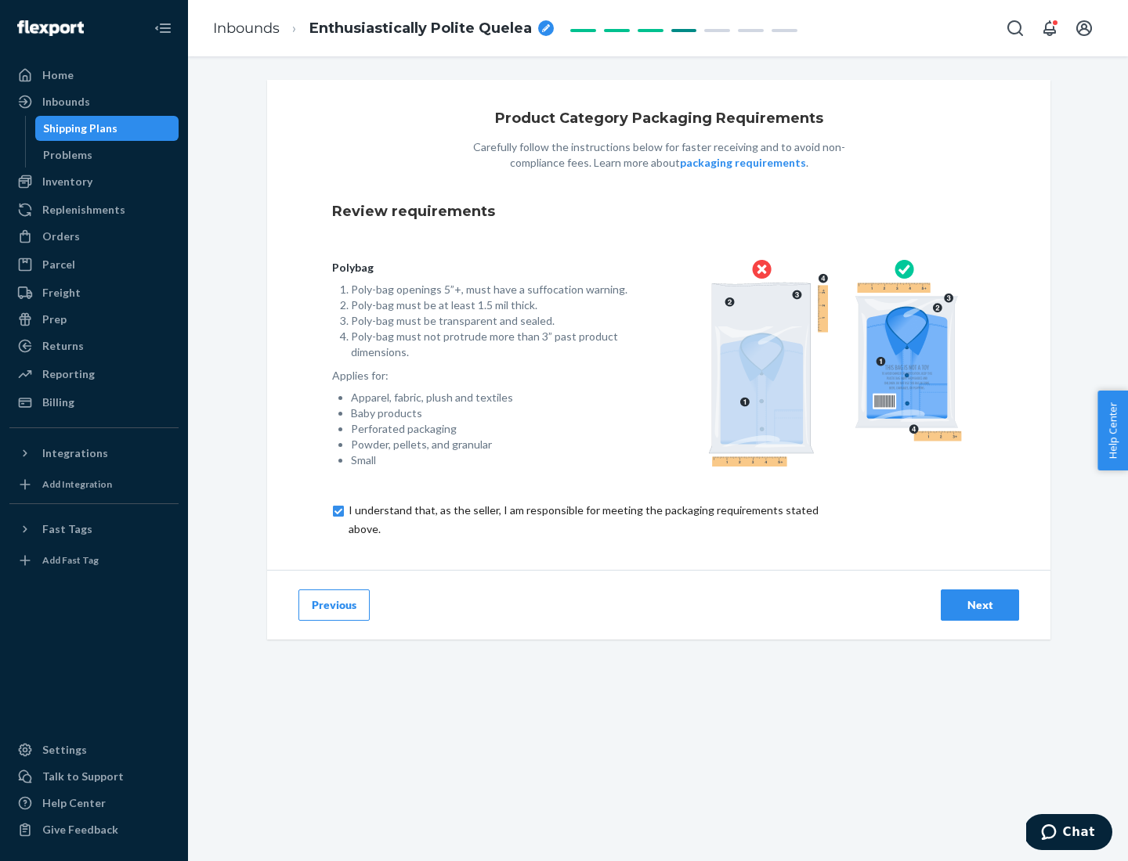
click at [980, 604] on div "Next" at bounding box center [980, 605] width 52 height 16
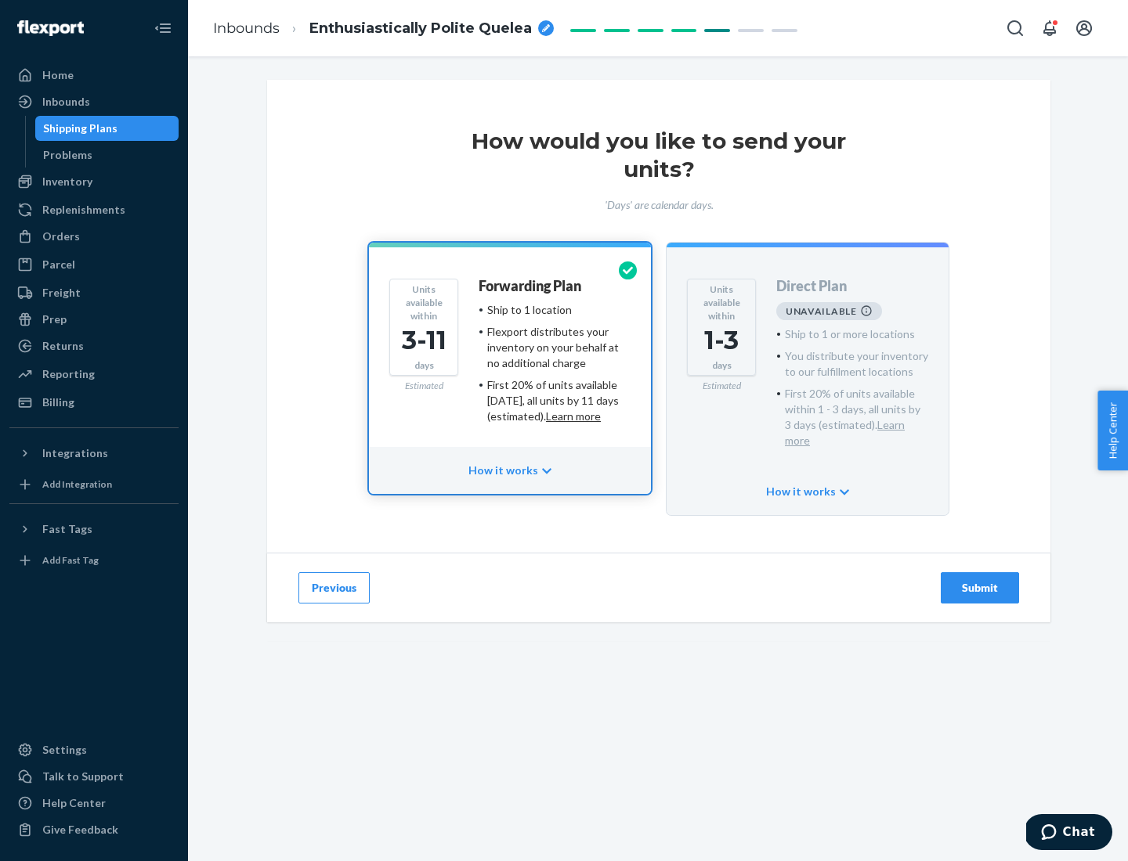
click at [531, 286] on h4 "Forwarding Plan" at bounding box center [529, 287] width 103 height 16
click at [980, 580] on div "Submit" at bounding box center [980, 588] width 52 height 16
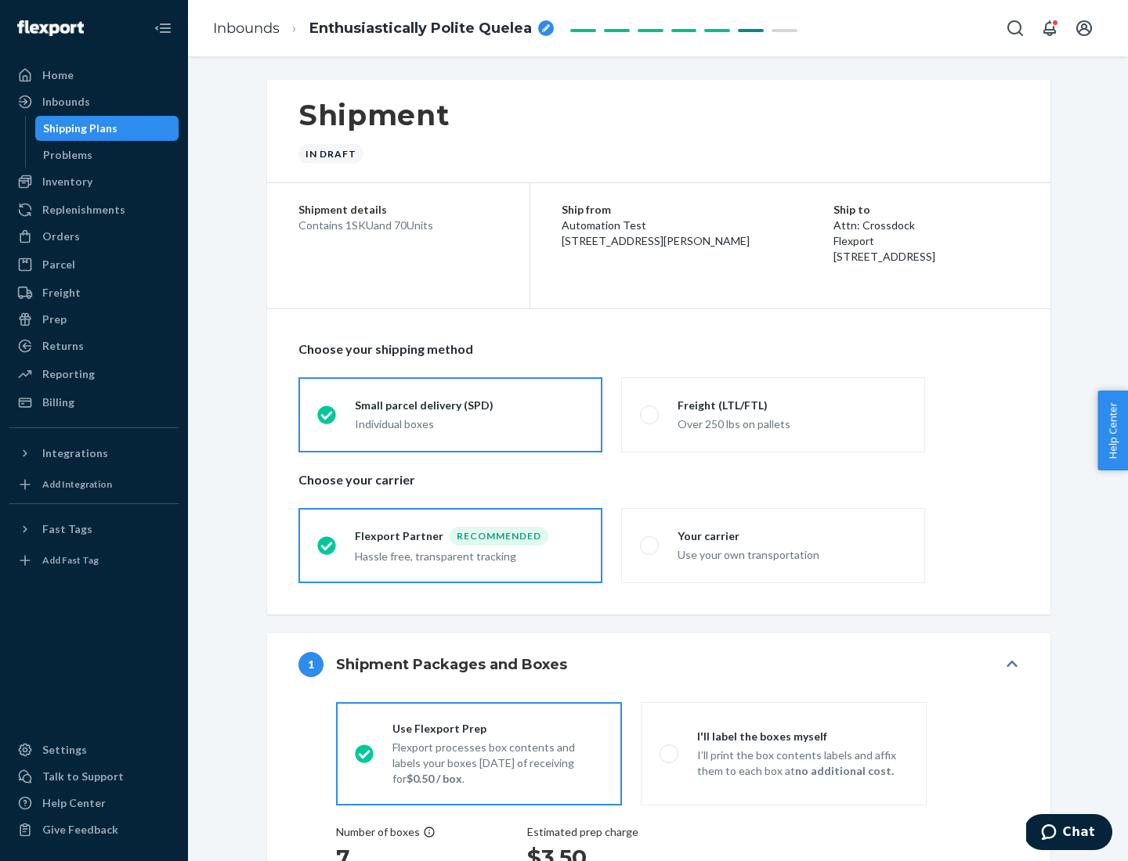
radio input "true"
radio input "false"
radio input "true"
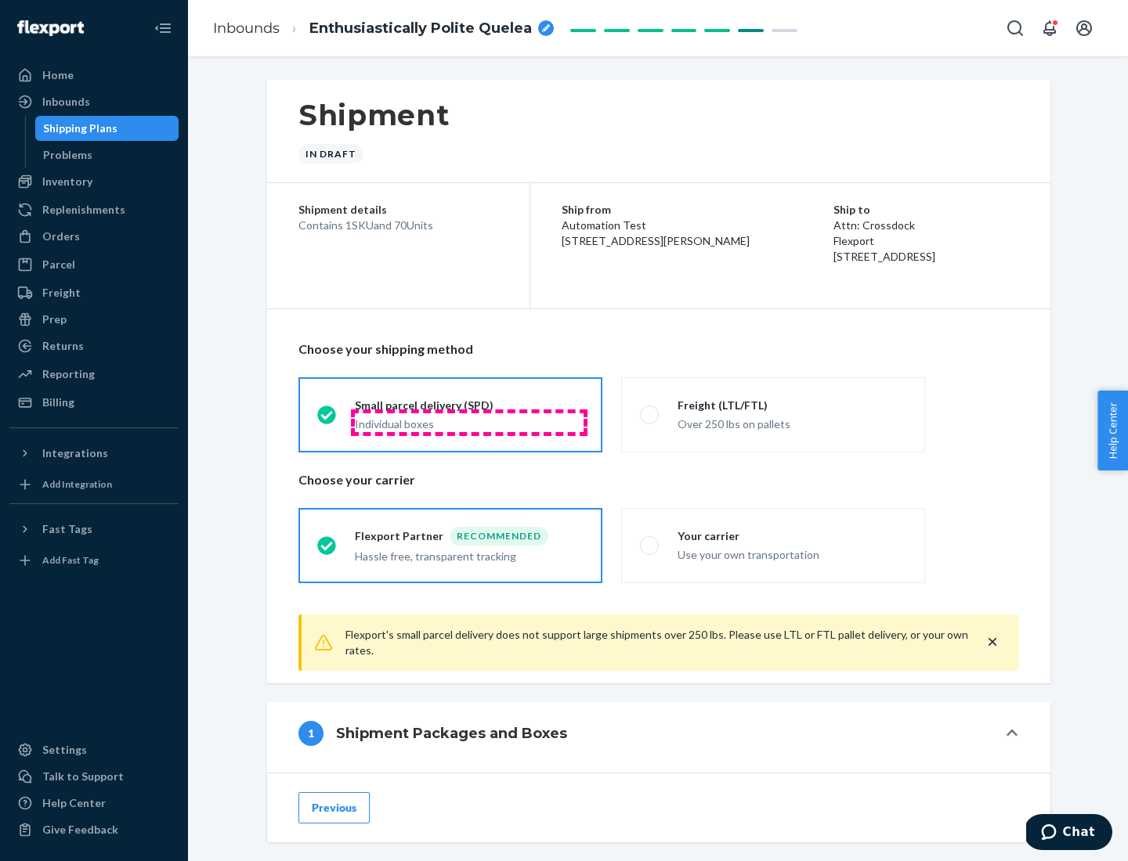
click at [469, 422] on div "Individual boxes" at bounding box center [469, 425] width 229 height 16
click at [327, 420] on input "Small parcel delivery (SPD) Individual boxes" at bounding box center [322, 415] width 10 height 10
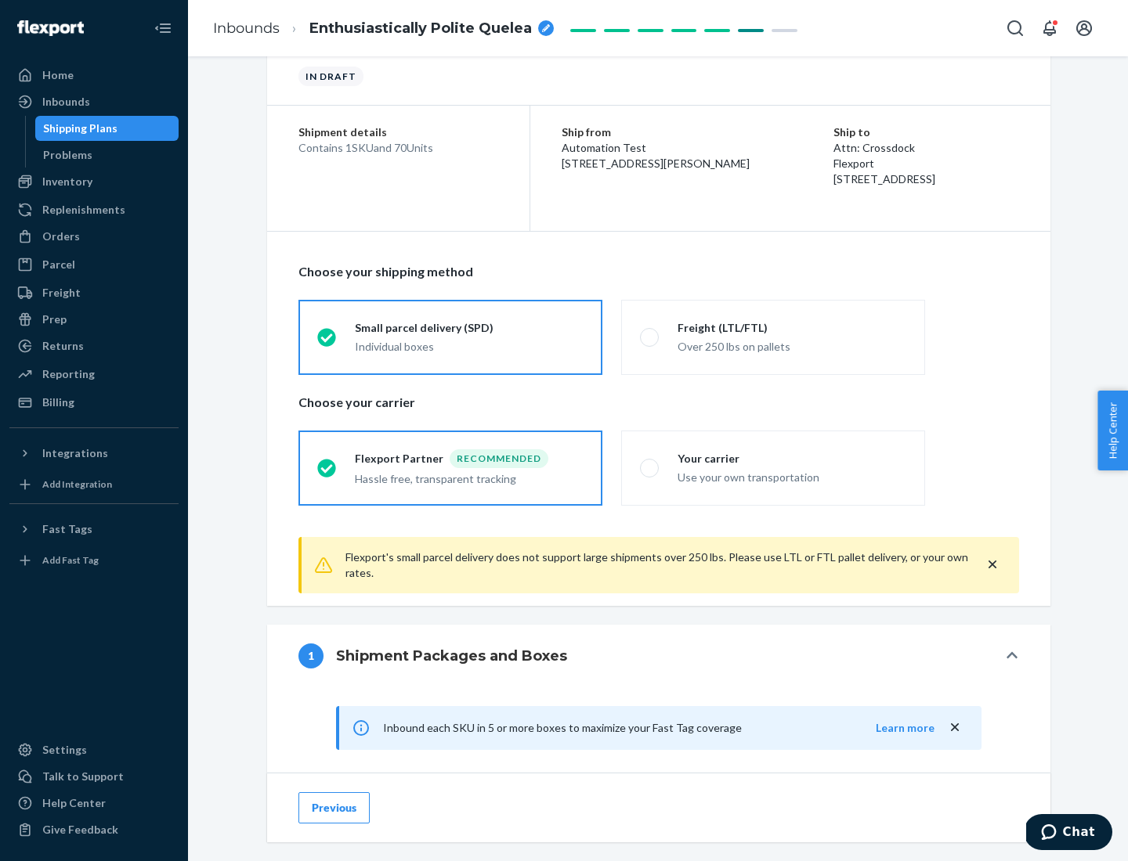
click at [792, 458] on div "Your carrier" at bounding box center [791, 459] width 229 height 16
click at [650, 463] on input "Your carrier Use your own transportation" at bounding box center [645, 468] width 10 height 10
radio input "true"
radio input "false"
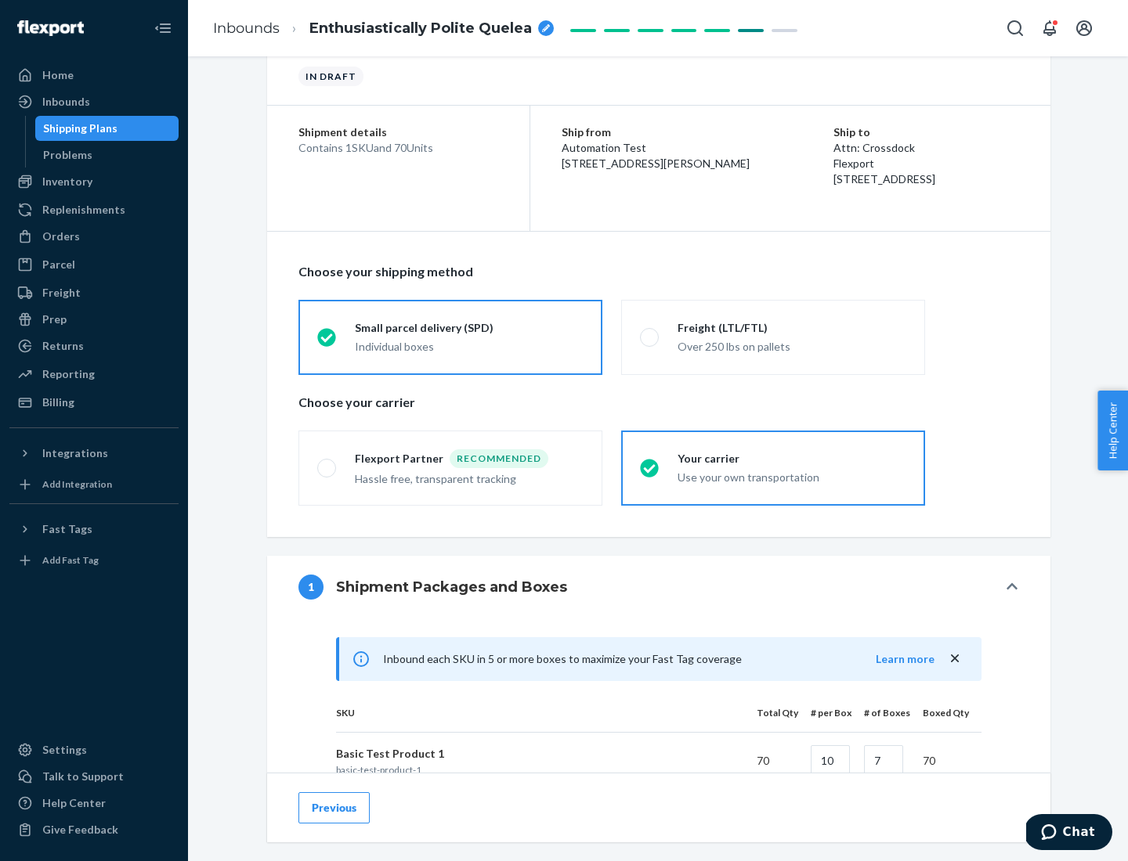
scroll to position [380, 0]
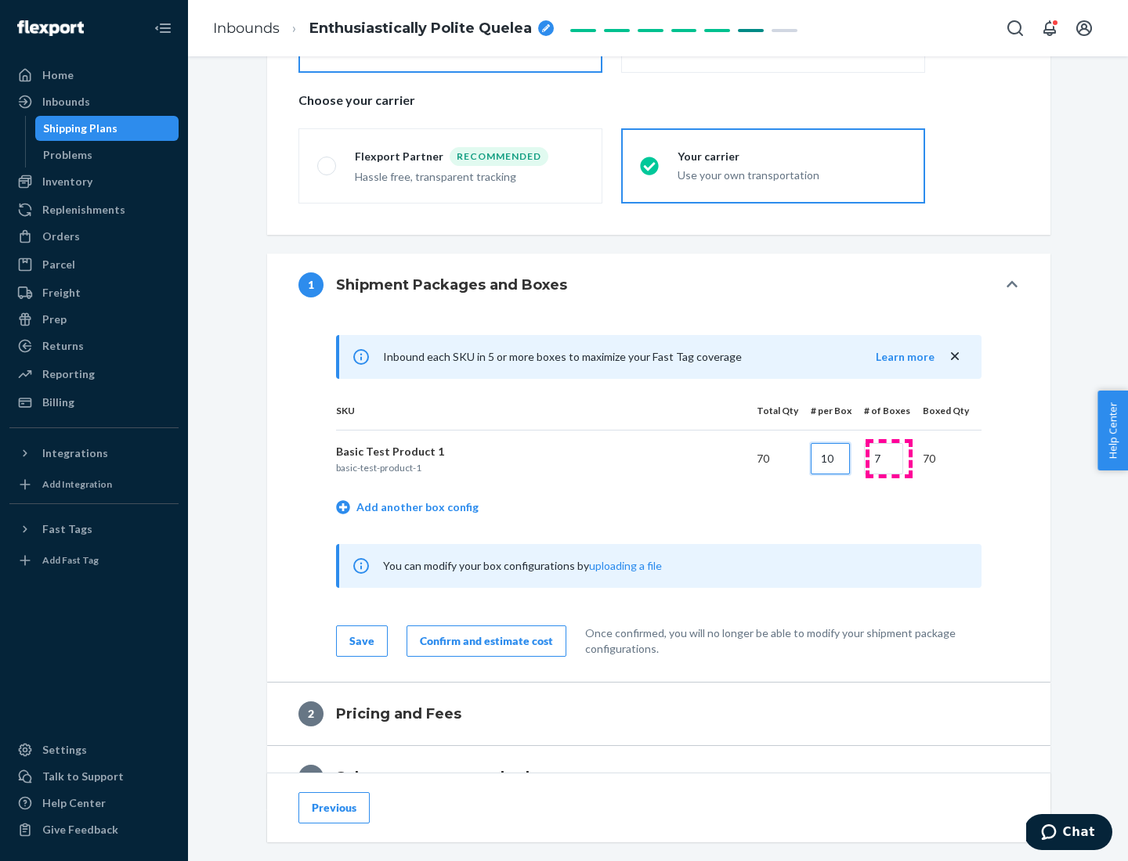
type input "10"
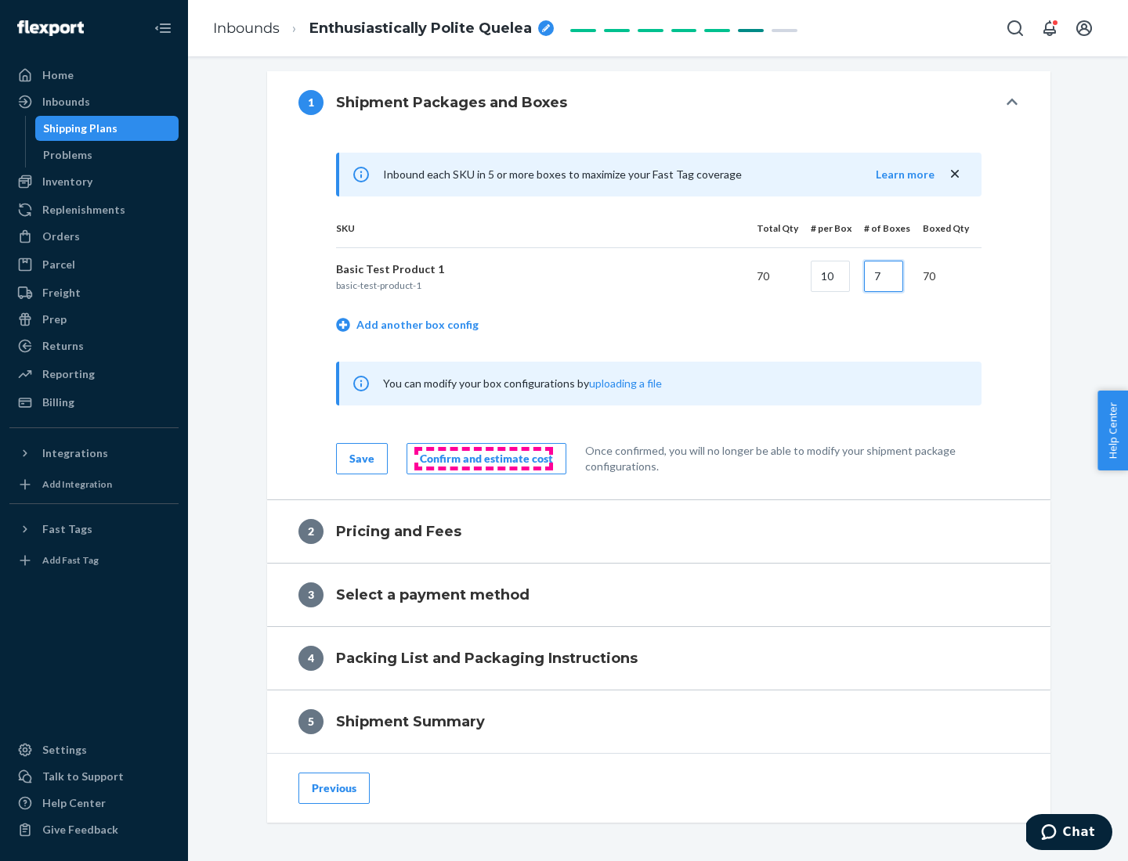
type input "7"
click at [483, 458] on div "Confirm and estimate cost" at bounding box center [486, 459] width 133 height 16
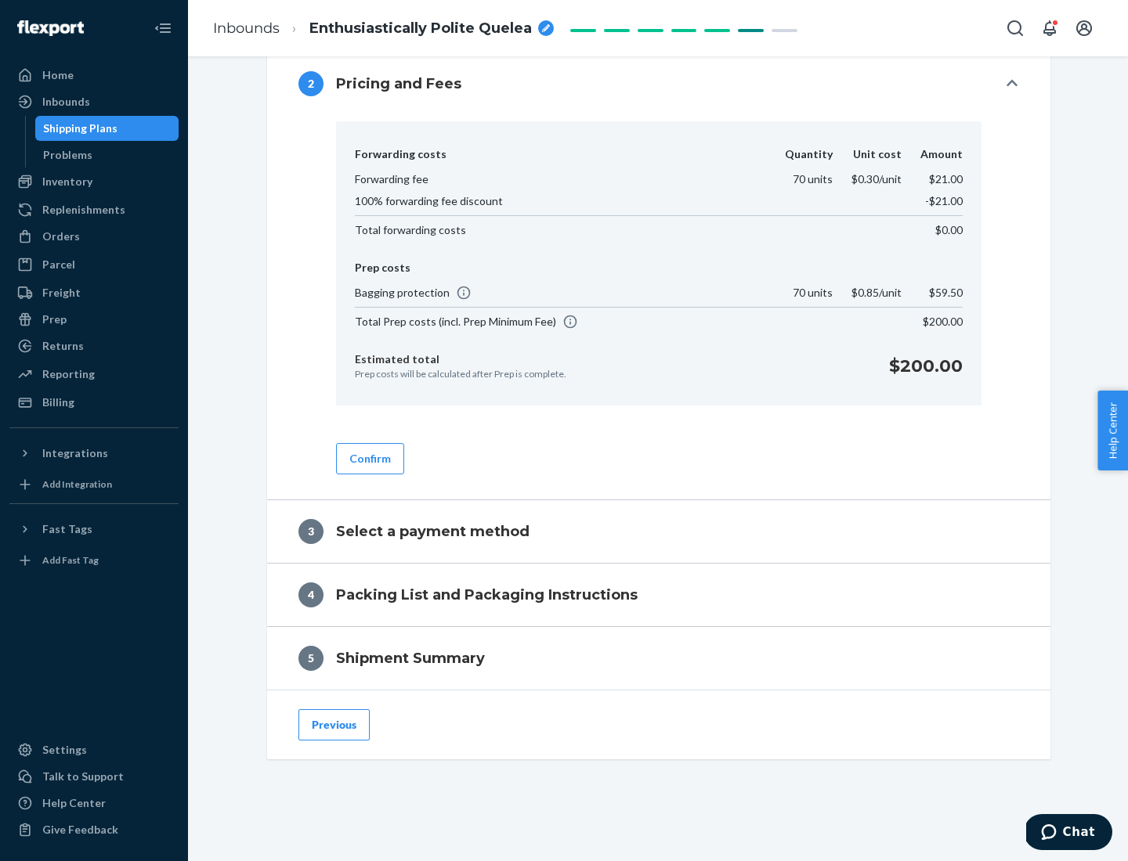
click at [369, 458] on button "Confirm" at bounding box center [370, 458] width 68 height 31
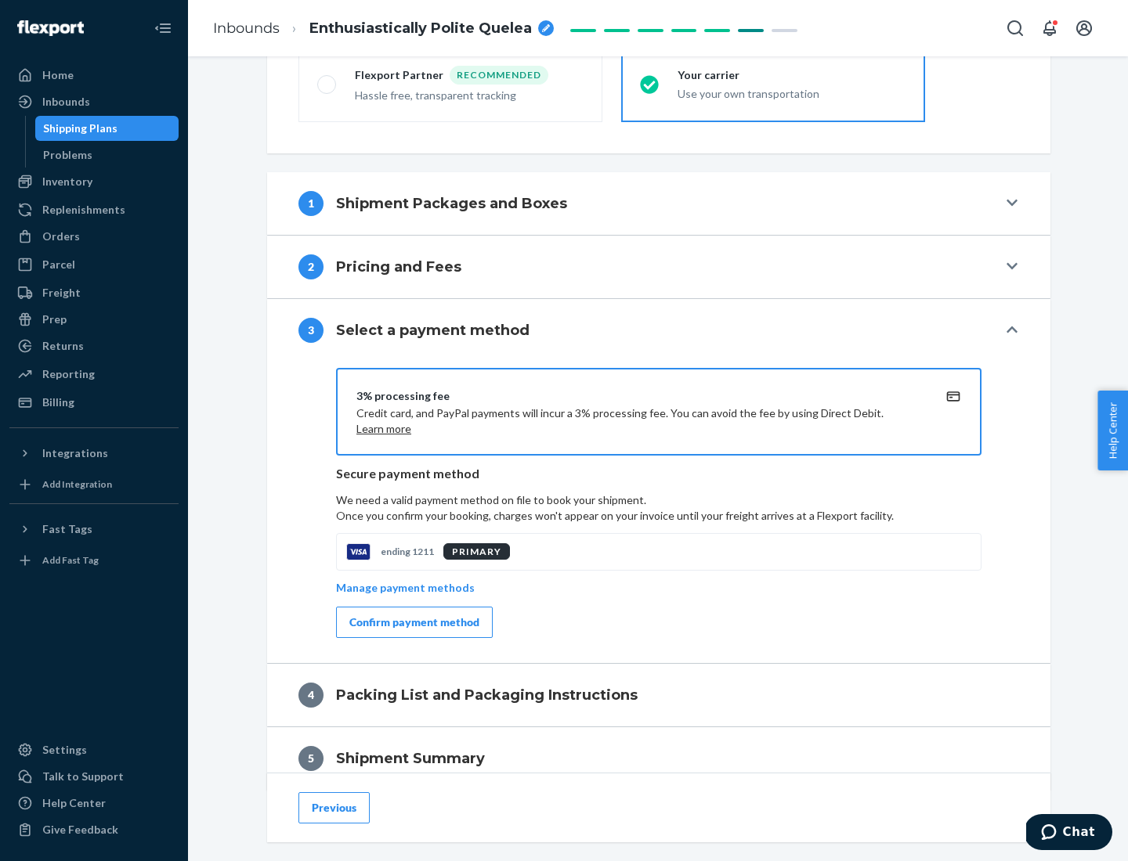
scroll to position [565, 0]
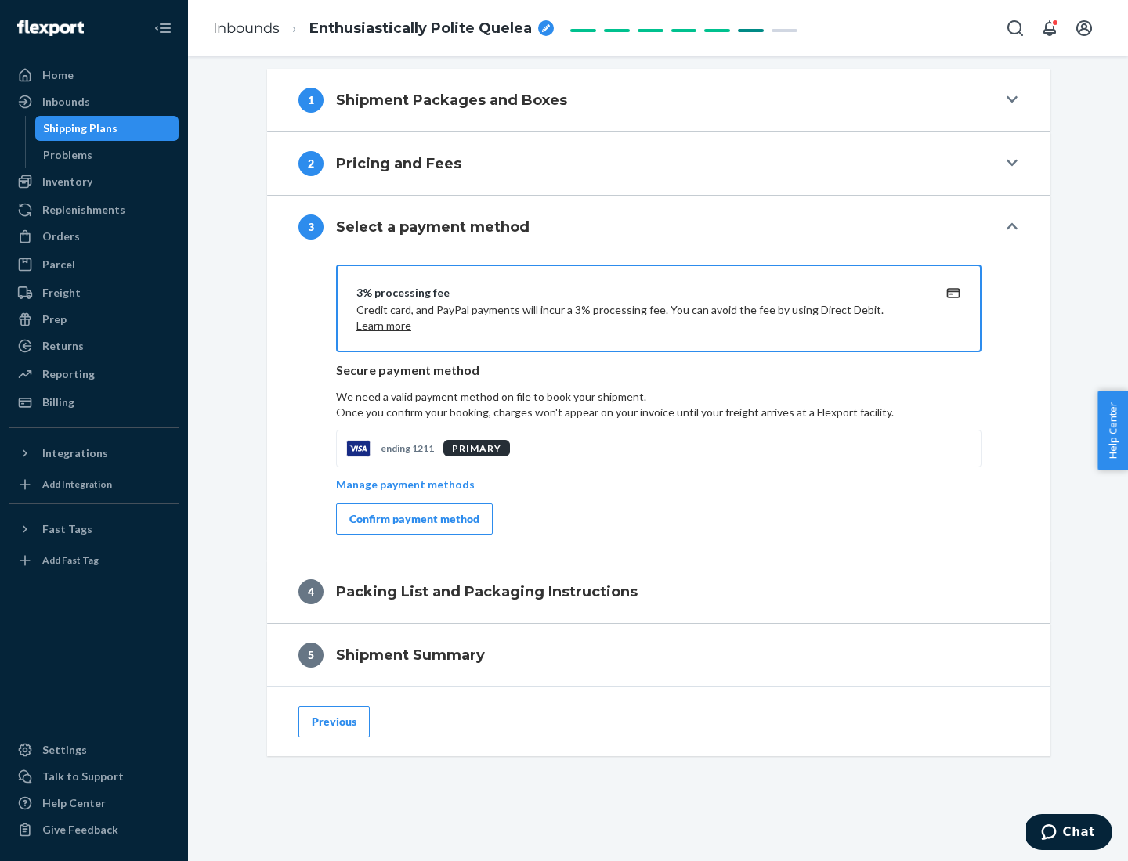
click at [413, 519] on div "Confirm payment method" at bounding box center [414, 519] width 130 height 16
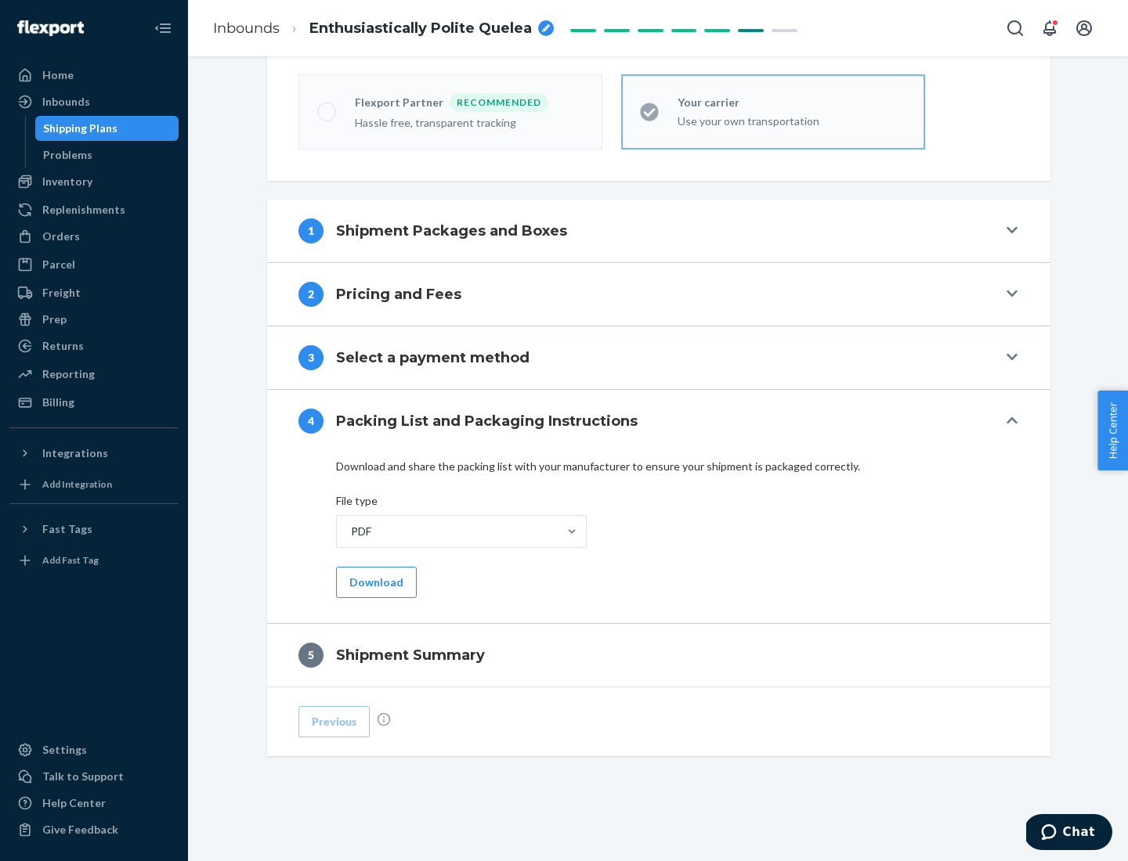
scroll to position [434, 0]
click at [374, 582] on button "Download" at bounding box center [376, 582] width 81 height 31
